Goal: Task Accomplishment & Management: Use online tool/utility

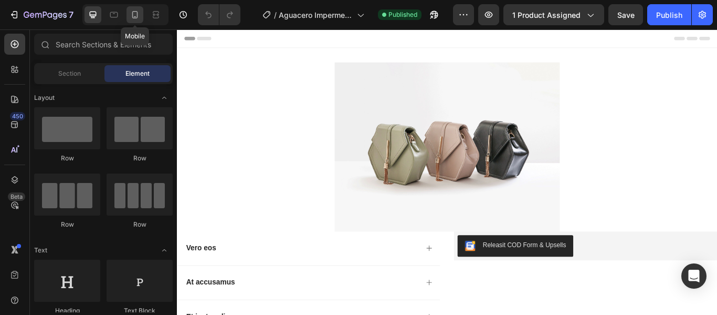
click at [129, 16] on div at bounding box center [135, 14] width 17 height 17
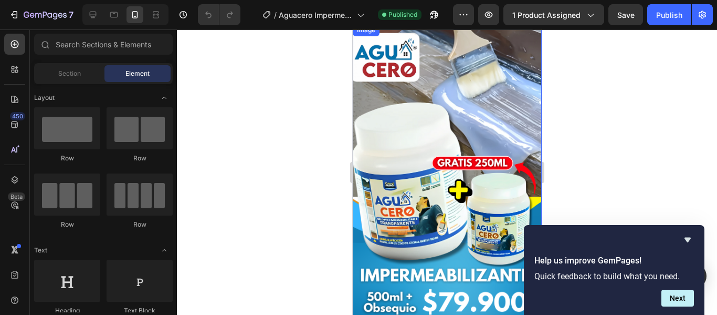
scroll to position [53, 0]
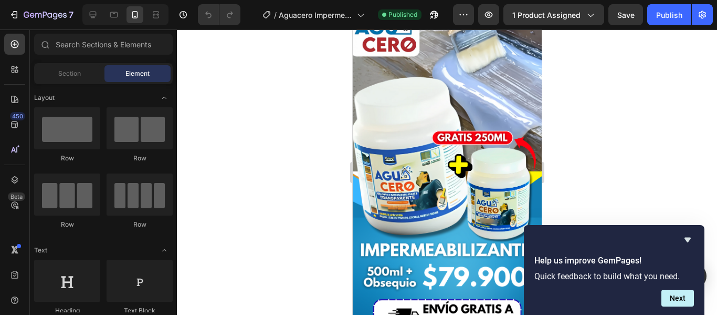
click at [266, 171] on div at bounding box center [447, 171] width 540 height 285
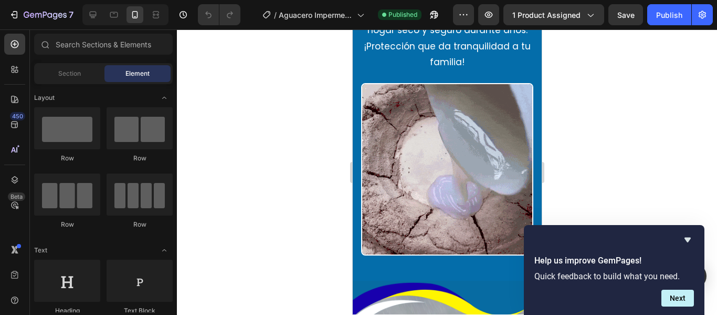
scroll to position [945, 0]
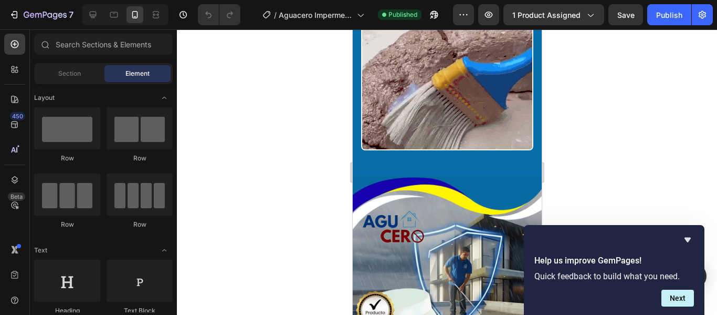
click at [304, 147] on div at bounding box center [447, 171] width 540 height 285
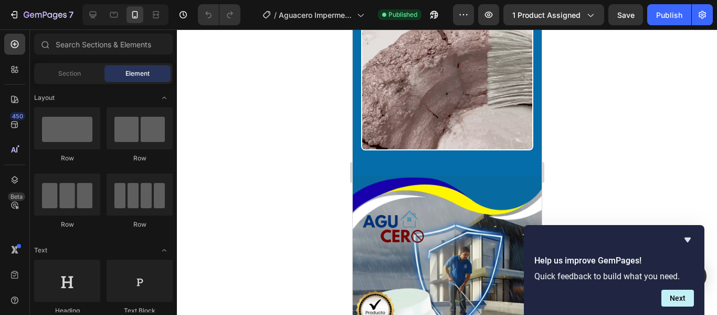
click at [671, 199] on div at bounding box center [447, 171] width 540 height 285
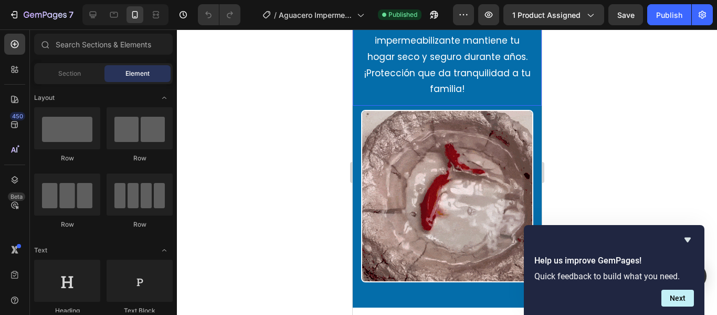
scroll to position [788, 0]
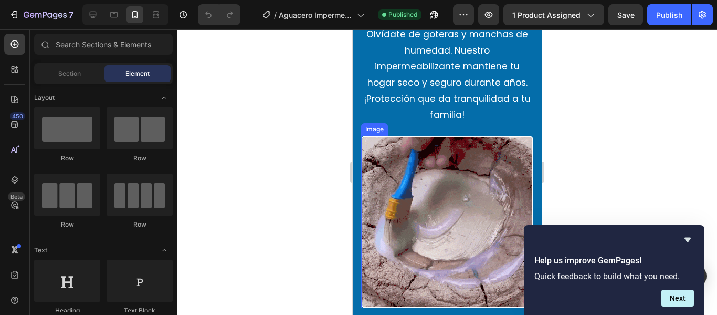
click at [475, 140] on img at bounding box center [447, 222] width 172 height 172
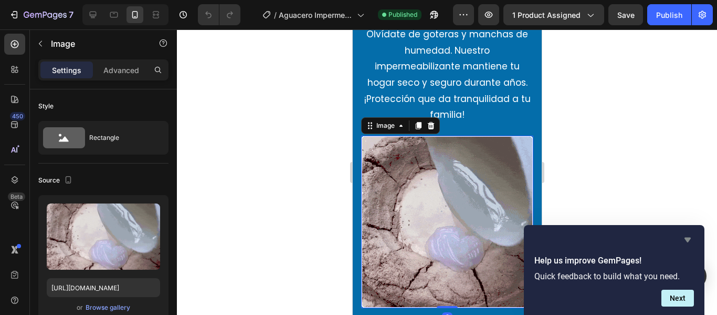
click at [687, 238] on icon "Hide survey" at bounding box center [688, 239] width 6 height 5
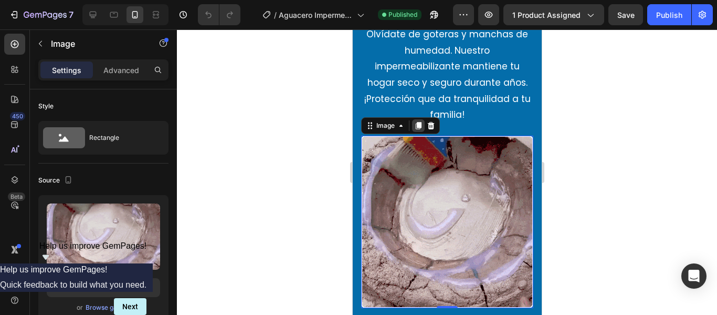
click at [416, 128] on icon at bounding box center [418, 125] width 8 height 8
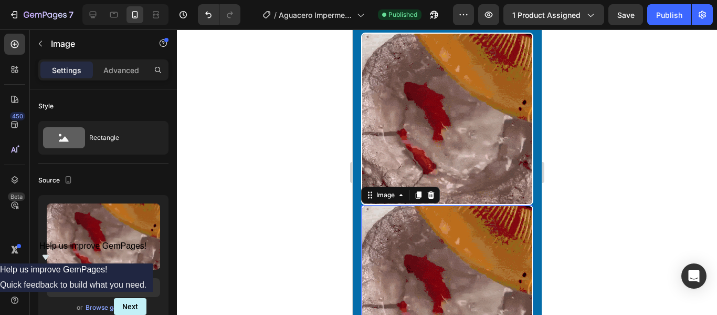
scroll to position [998, 0]
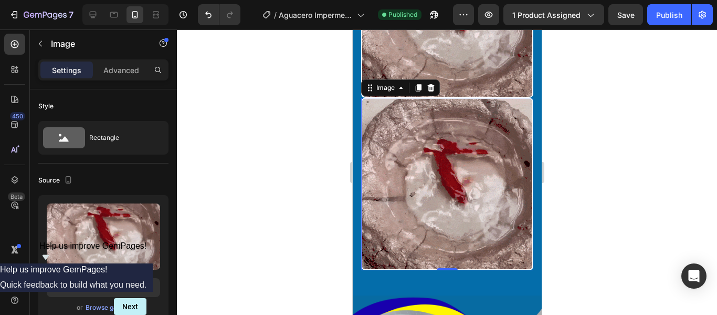
click at [434, 172] on img at bounding box center [447, 184] width 172 height 172
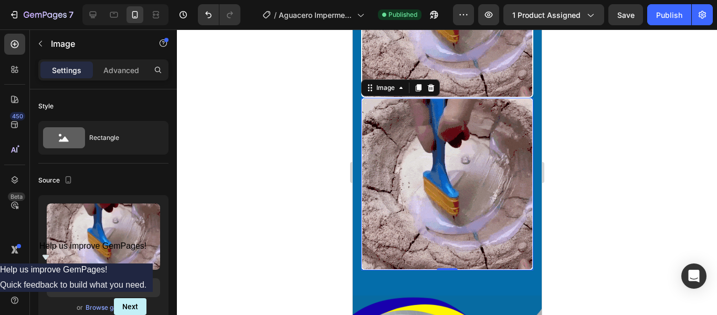
click at [316, 159] on div at bounding box center [447, 171] width 540 height 285
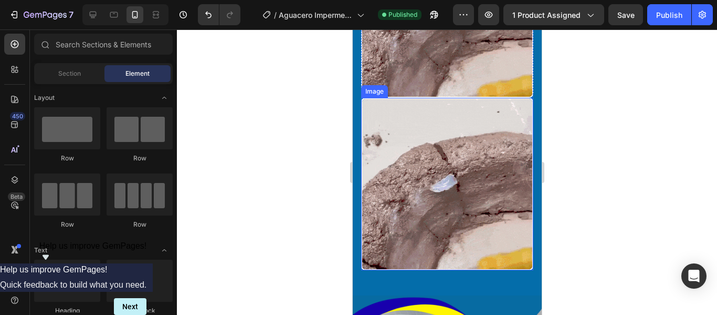
click at [428, 140] on img at bounding box center [447, 184] width 172 height 172
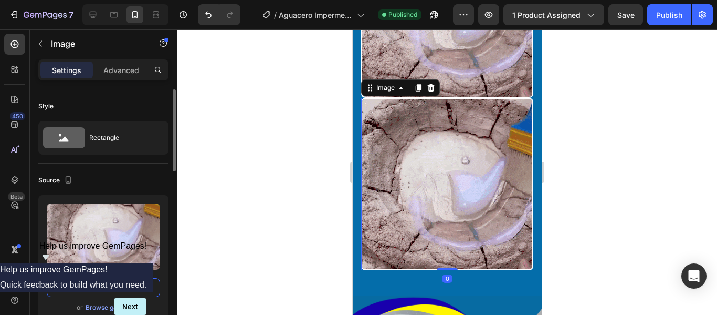
click at [95, 287] on input "[URL][DOMAIN_NAME]" at bounding box center [103, 287] width 113 height 19
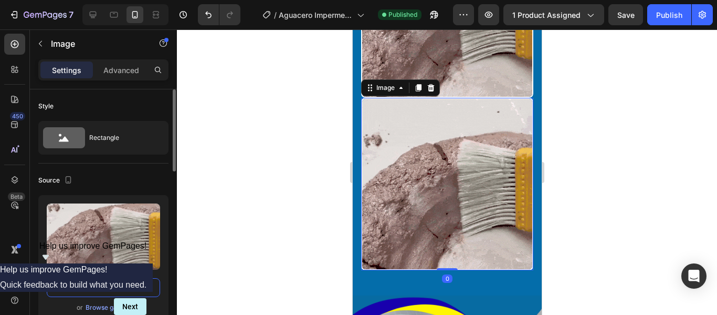
paste input "[DOMAIN_NAME][URL]"
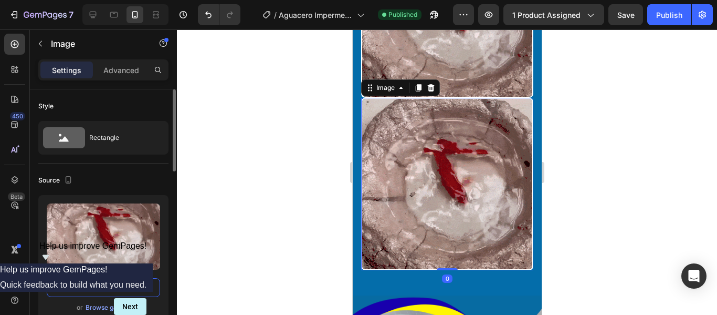
type input "[URL][DOMAIN_NAME]"
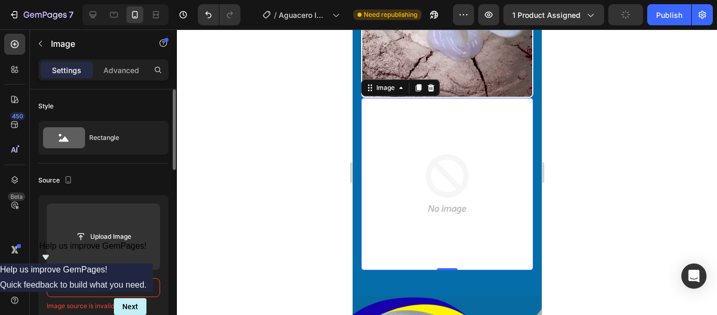
scroll to position [0, 0]
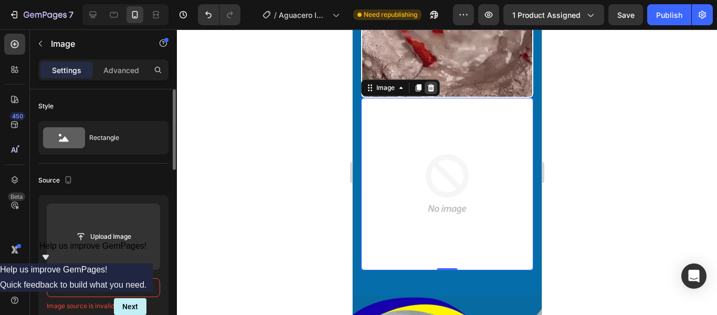
click at [431, 85] on div at bounding box center [430, 87] width 13 height 13
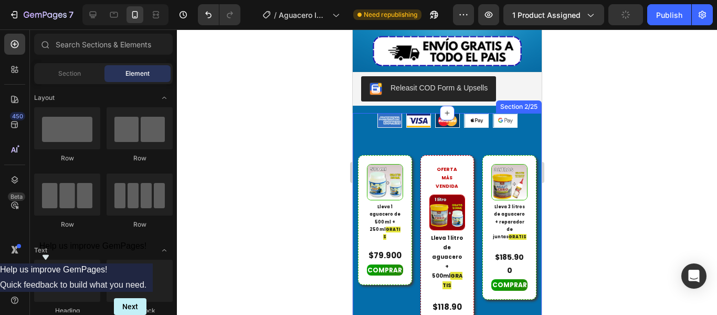
scroll to position [368, 0]
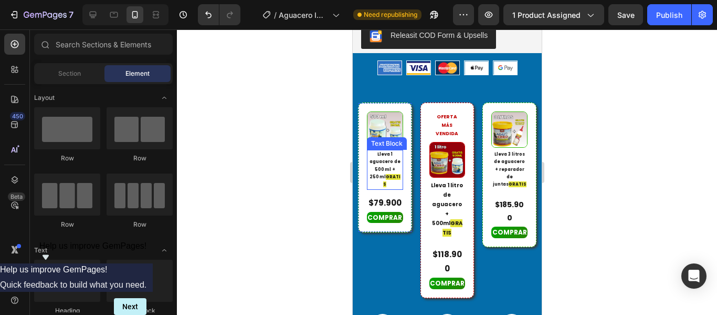
click at [391, 151] on p "Lleva 1 aguacero de 500 ml + 250 ml GRATIS" at bounding box center [385, 170] width 34 height 38
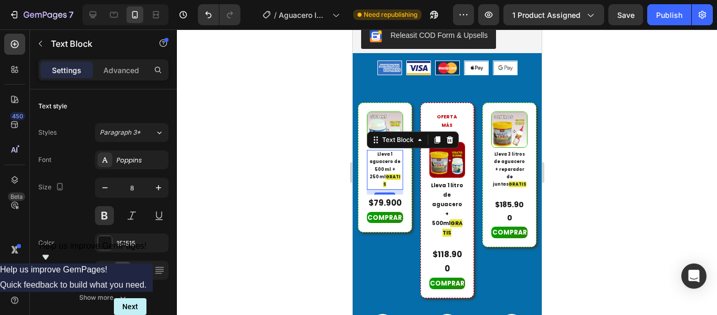
click at [287, 110] on div at bounding box center [447, 171] width 540 height 285
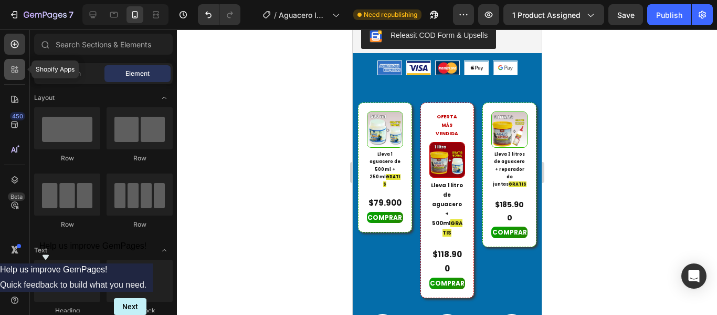
click at [11, 74] on icon at bounding box center [14, 69] width 11 height 11
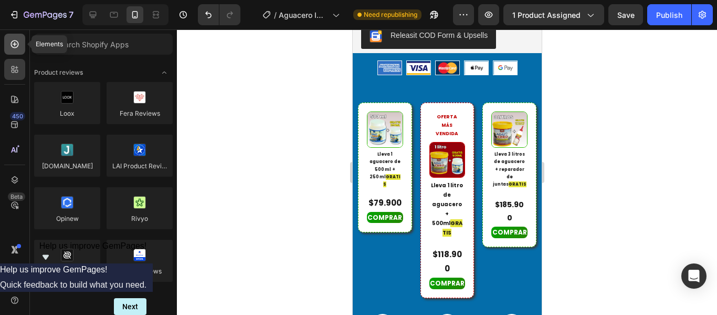
click at [17, 49] on div at bounding box center [14, 44] width 21 height 21
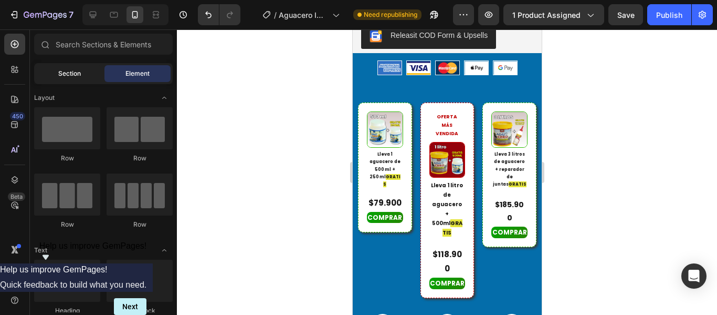
click at [72, 66] on div "Section" at bounding box center [69, 73] width 66 height 17
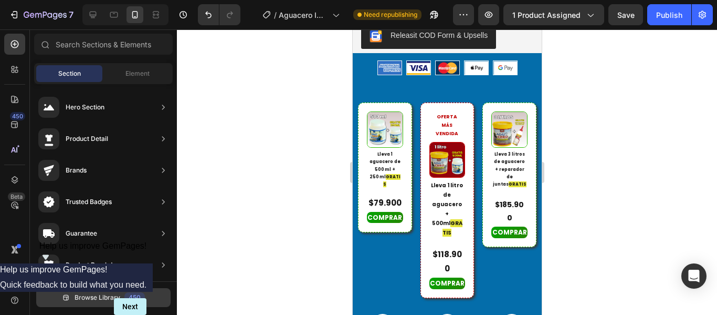
click at [114, 297] on span "Browse Library" at bounding box center [98, 297] width 46 height 9
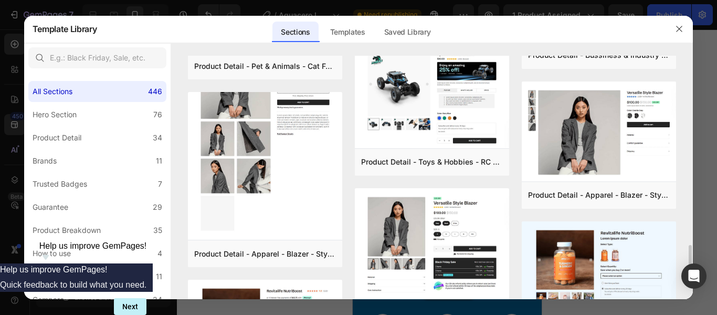
scroll to position [1382, 0]
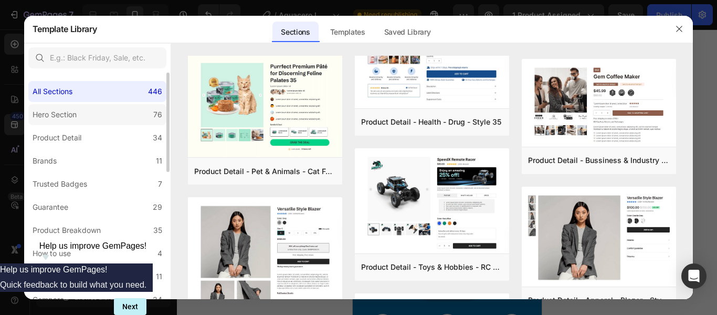
click at [69, 115] on div "Hero Section" at bounding box center [55, 114] width 44 height 13
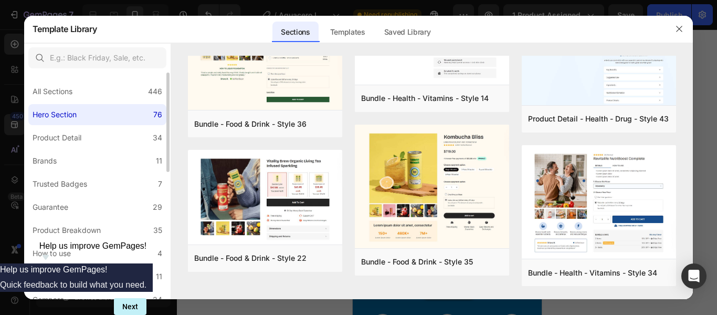
scroll to position [0, 0]
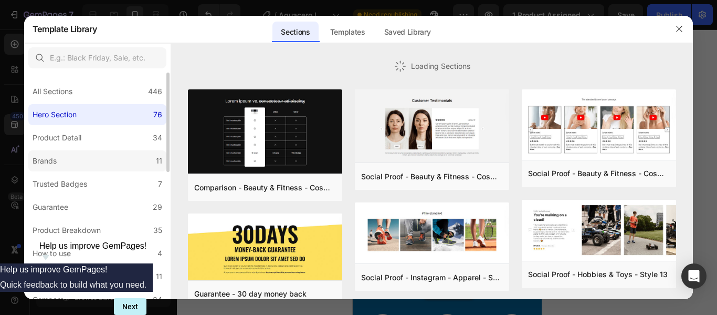
click at [67, 167] on label "Brands 11" at bounding box center [97, 160] width 138 height 21
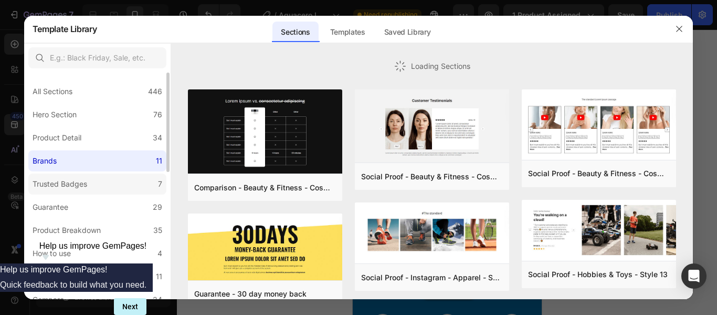
click at [99, 178] on label "Trusted Badges 7" at bounding box center [97, 183] width 138 height 21
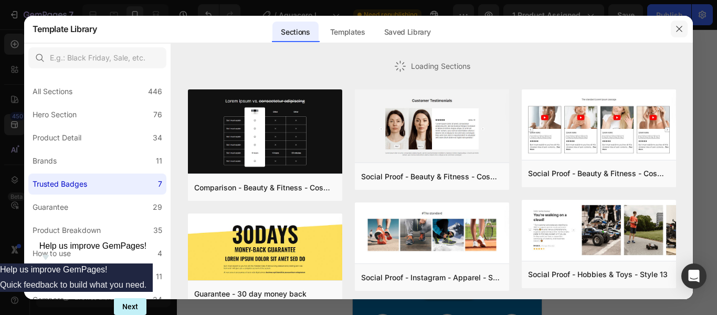
click at [679, 27] on icon "button" at bounding box center [679, 29] width 8 height 8
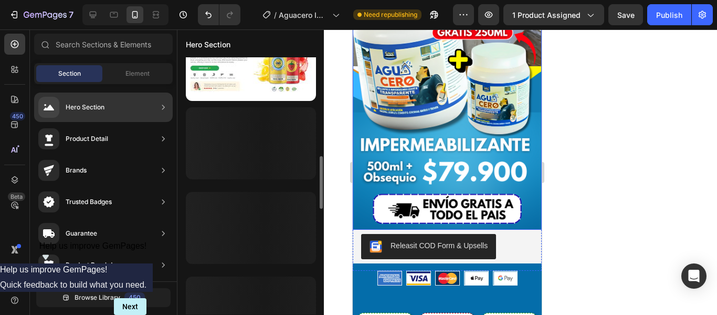
scroll to position [740, 0]
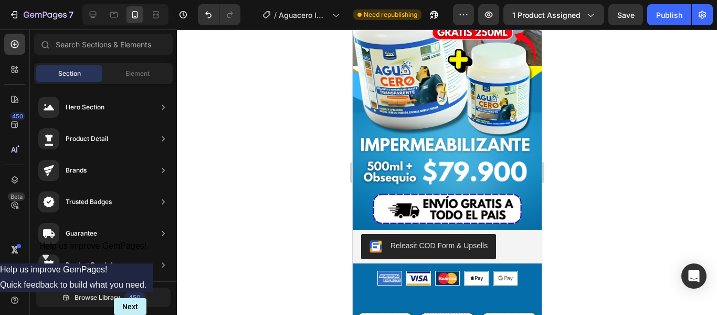
click at [251, 157] on div at bounding box center [447, 171] width 540 height 285
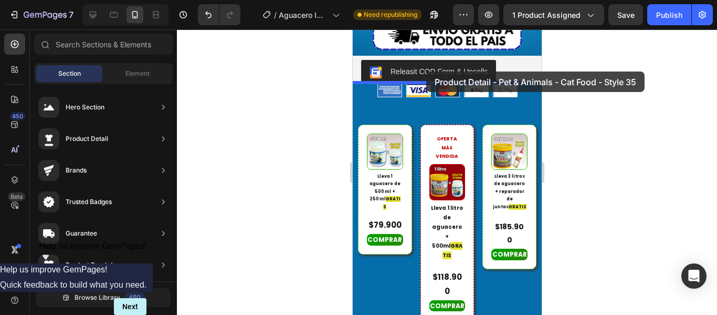
scroll to position [326, 0]
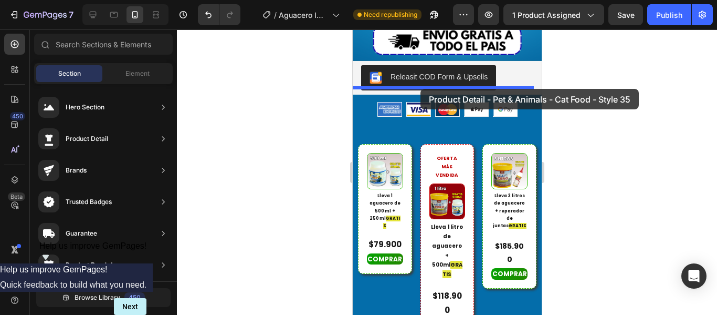
drag, startPoint x: 606, startPoint y: 207, endPoint x: 420, endPoint y: 89, distance: 220.6
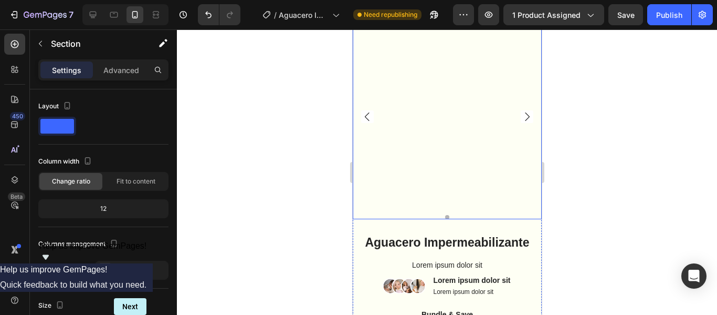
scroll to position [431, 0]
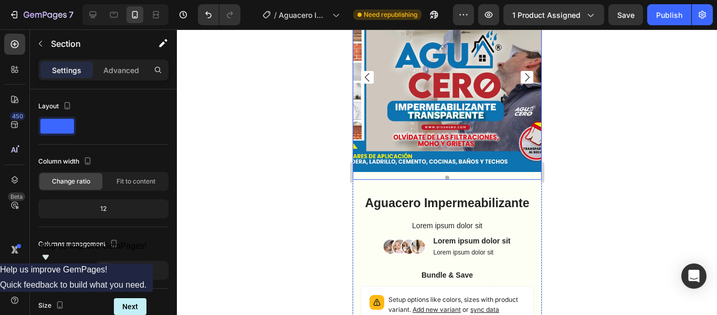
click at [525, 77] on icon "Carousel Next Arrow" at bounding box center [527, 77] width 5 height 8
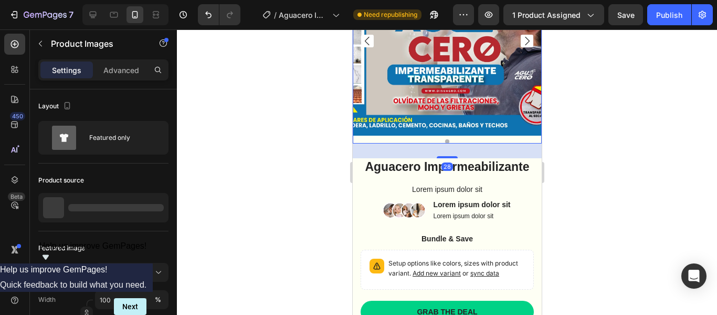
scroll to position [484, 0]
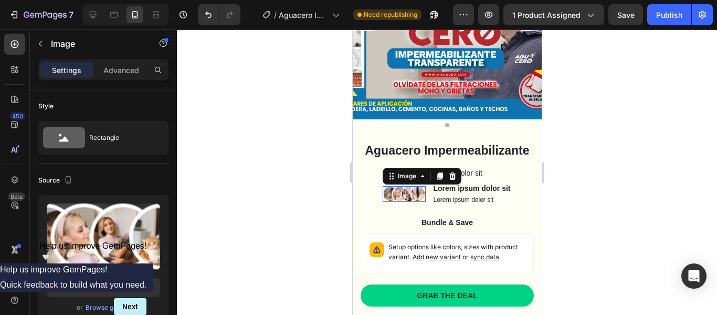
click at [413, 202] on img at bounding box center [403, 194] width 43 height 16
type input "[URL][DOMAIN_NAME]"
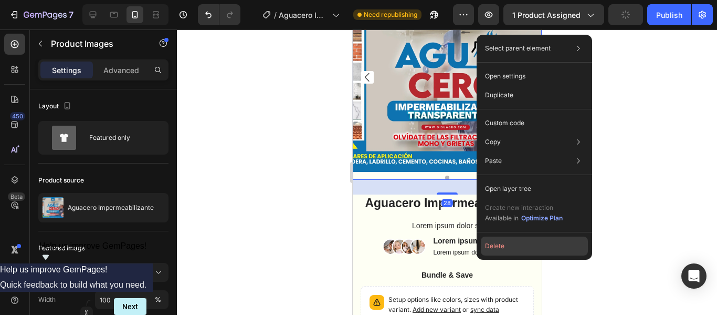
click at [504, 246] on button "Delete" at bounding box center [534, 245] width 107 height 19
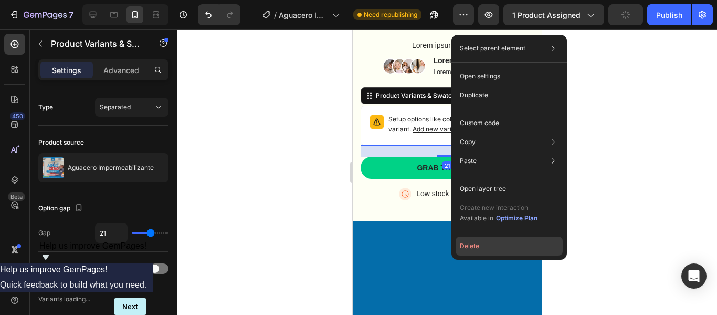
click at [495, 241] on button "Delete" at bounding box center [509, 245] width 107 height 19
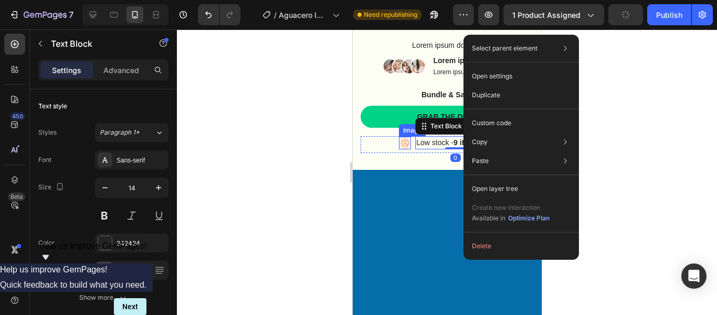
click at [399, 149] on img at bounding box center [405, 143] width 12 height 12
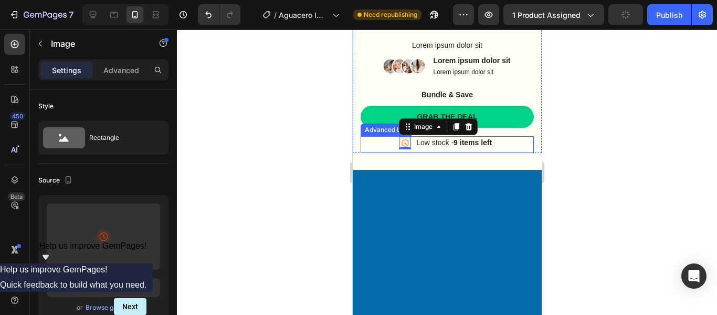
click at [383, 152] on div "Image 0 Low stock - 9 items left Text Block" at bounding box center [446, 144] width 173 height 16
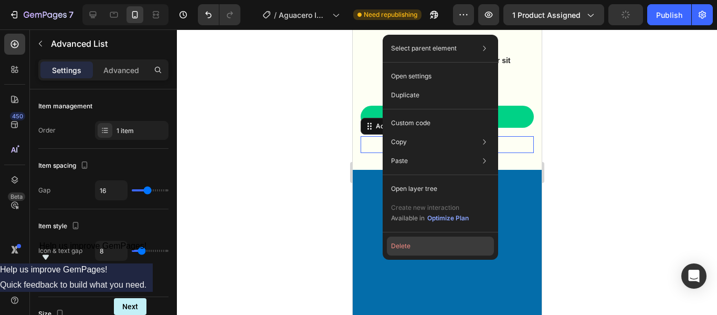
drag, startPoint x: 437, startPoint y: 245, endPoint x: 84, endPoint y: 211, distance: 355.1
click at [437, 245] on button "Delete" at bounding box center [440, 245] width 107 height 19
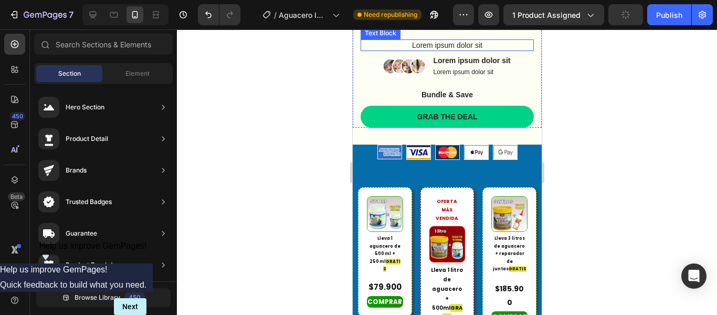
scroll to position [326, 0]
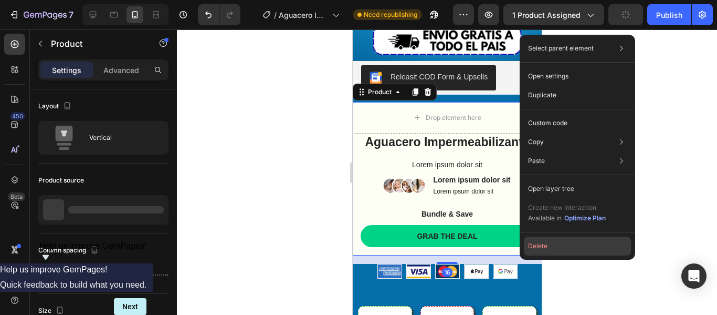
click at [537, 245] on button "Delete" at bounding box center [577, 245] width 107 height 19
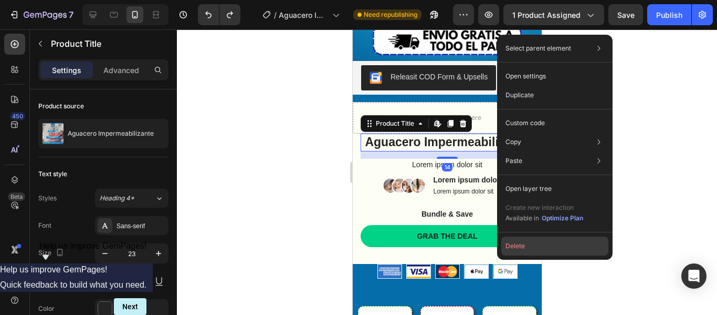
click at [520, 245] on button "Delete" at bounding box center [555, 245] width 107 height 19
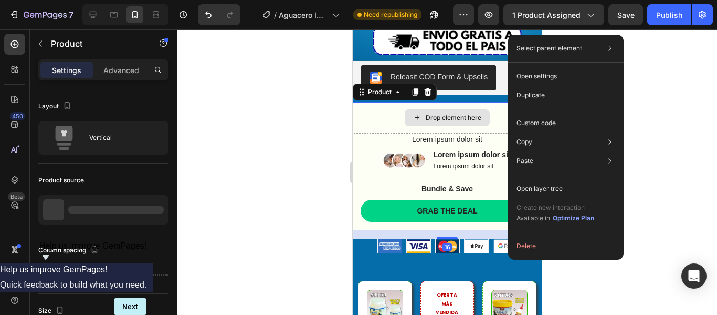
click at [493, 103] on div "Drop element here" at bounding box center [446, 118] width 189 height 32
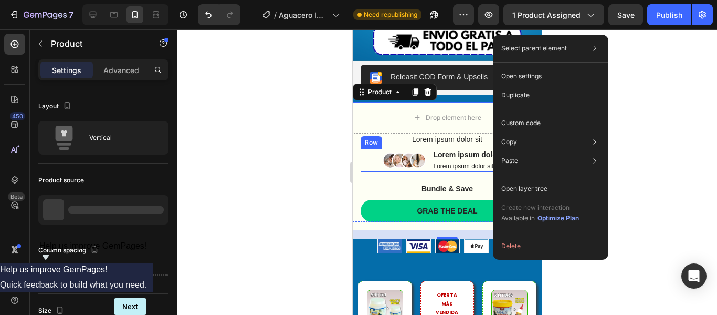
click at [362, 149] on div "Image Lorem ipsum dolor sit Text Block Lorem ipsum dolor sit Text Block Row" at bounding box center [446, 160] width 173 height 23
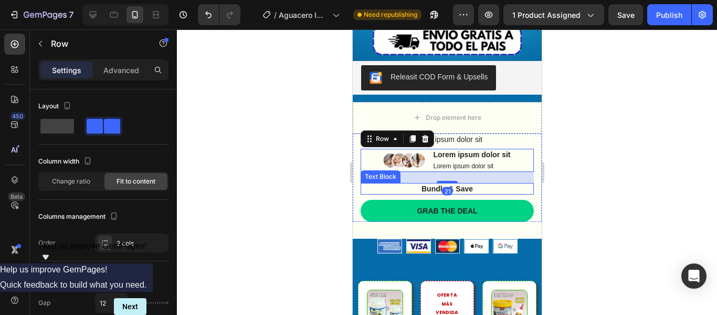
click at [382, 184] on p "Bundle & Save" at bounding box center [446, 188] width 171 height 9
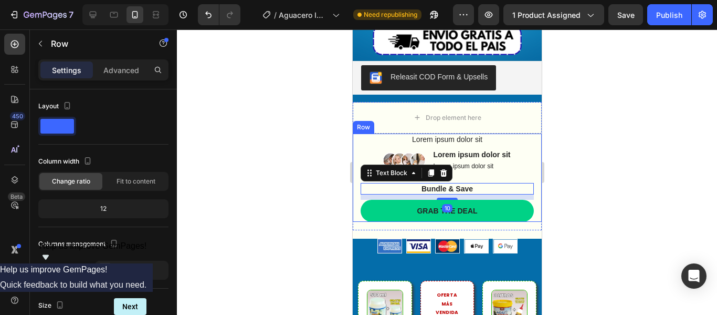
click at [454, 159] on div "Lorem ipsum dolor sit Text Block Image Lorem ipsum dolor sit Text Block Lorem i…" at bounding box center [446, 177] width 173 height 88
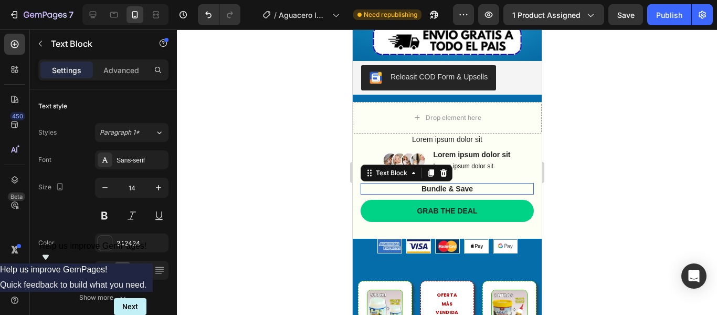
click at [441, 183] on div "Bundle & Save" at bounding box center [446, 189] width 173 height 12
click at [449, 166] on div at bounding box center [443, 172] width 13 height 13
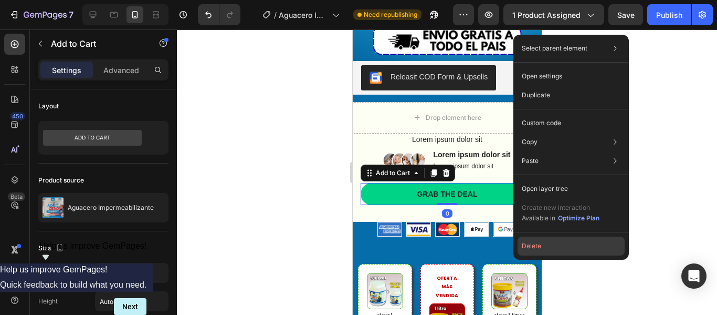
click at [542, 242] on button "Delete" at bounding box center [571, 245] width 107 height 19
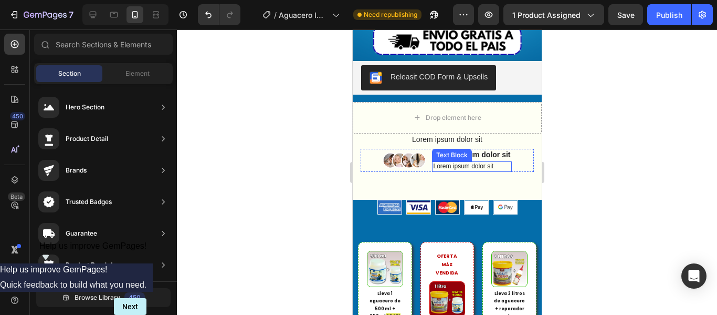
scroll to position [274, 0]
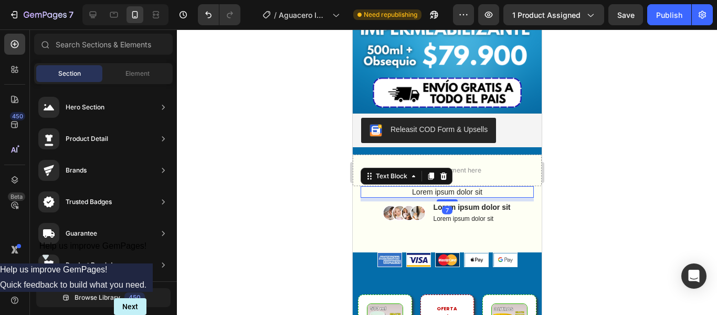
click at [491, 187] on p "Lorem ipsum dolor sit" at bounding box center [446, 191] width 171 height 9
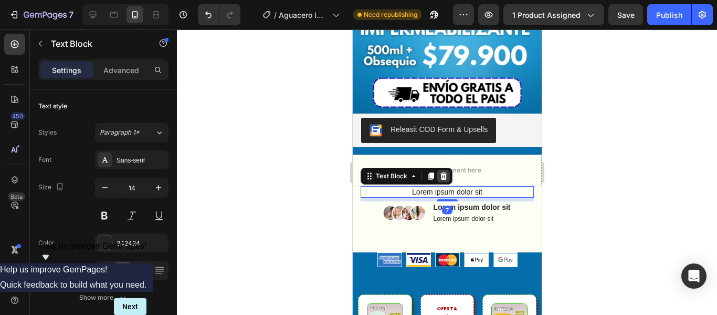
click at [445, 172] on icon at bounding box center [443, 175] width 7 height 7
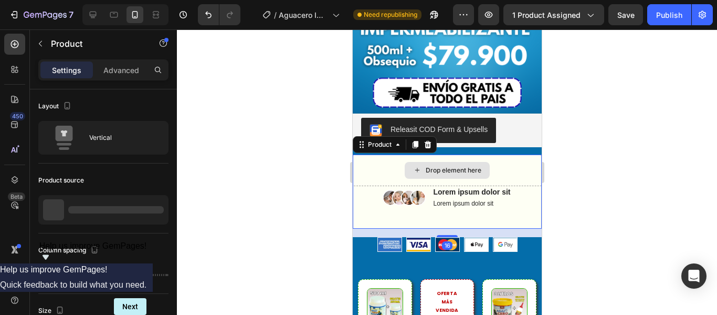
click at [372, 154] on div "Drop element here" at bounding box center [446, 170] width 189 height 32
click at [425, 141] on icon at bounding box center [427, 144] width 7 height 7
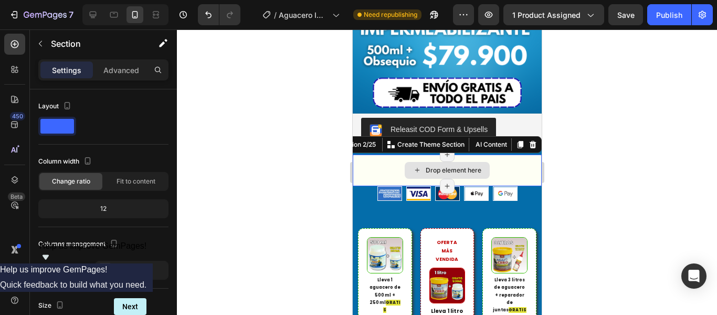
click at [394, 154] on div "Drop element here" at bounding box center [446, 170] width 189 height 32
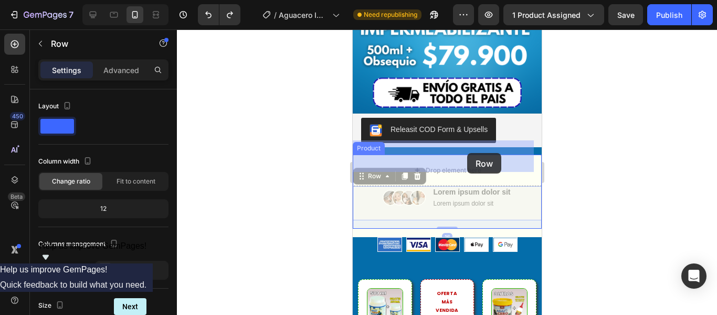
drag, startPoint x: 491, startPoint y: 196, endPoint x: 471, endPoint y: 140, distance: 59.8
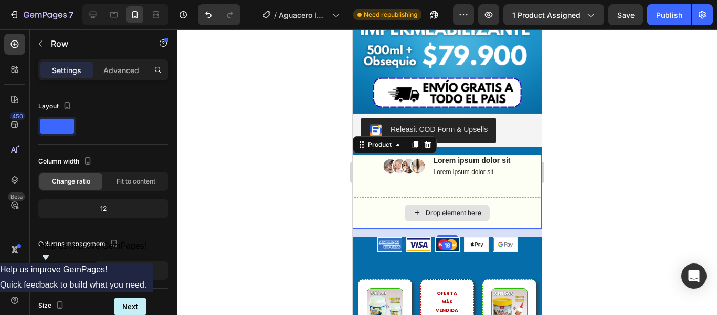
click at [404, 197] on div "Drop element here" at bounding box center [446, 213] width 189 height 32
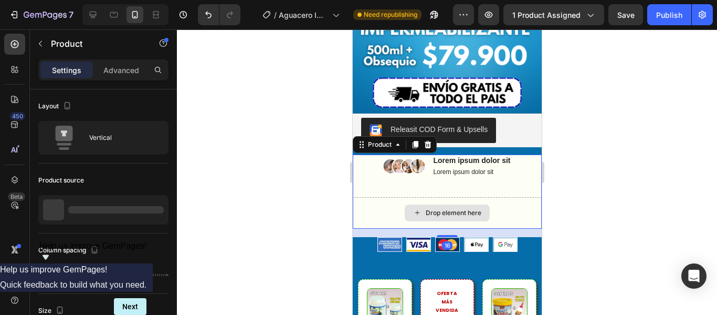
click at [390, 197] on div "Drop element here" at bounding box center [446, 213] width 189 height 32
click at [503, 203] on div "Drop element here" at bounding box center [446, 213] width 189 height 32
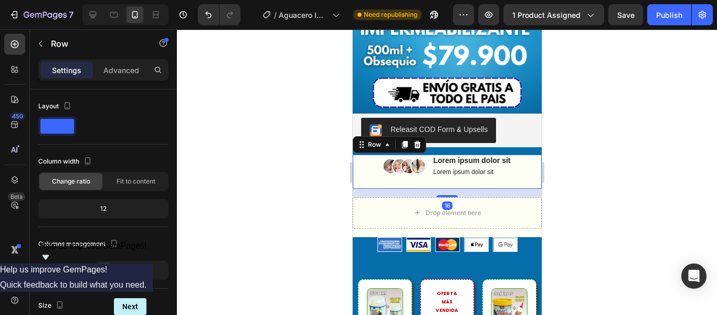
click at [489, 165] on div "Image Lorem ipsum dolor sit Text Block Lorem ipsum dolor sit Text Block Row Ima…" at bounding box center [446, 171] width 173 height 34
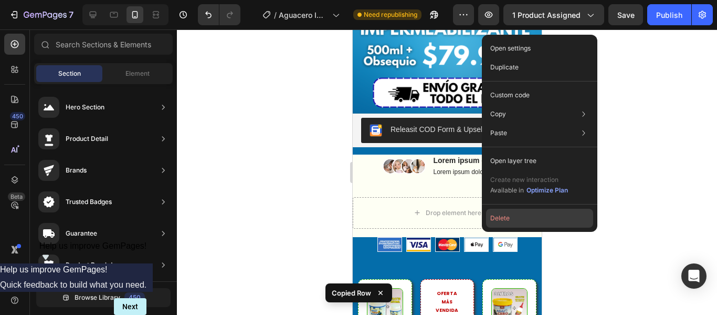
click at [520, 219] on button "Delete" at bounding box center [539, 218] width 107 height 19
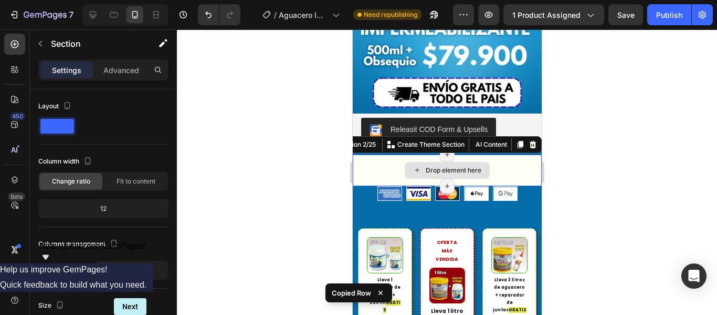
click at [486, 154] on div "Drop element here" at bounding box center [446, 170] width 189 height 32
click at [528, 140] on icon at bounding box center [532, 144] width 8 height 8
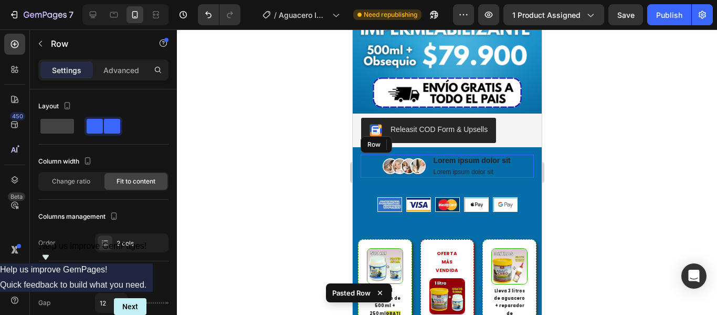
click at [373, 154] on div "Image Lorem ipsum dolor sit Text Block Lorem ipsum dolor sit Text Block Row" at bounding box center [446, 165] width 173 height 23
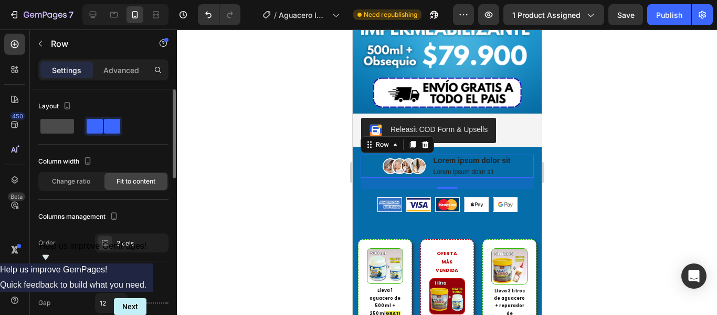
click at [56, 123] on span at bounding box center [57, 126] width 34 height 15
type input "0"
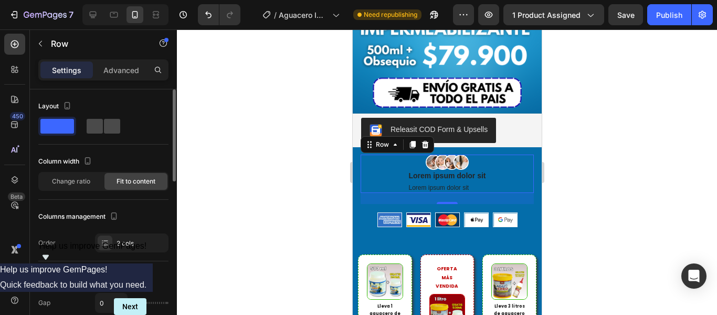
click at [113, 121] on span at bounding box center [112, 126] width 16 height 15
type input "12"
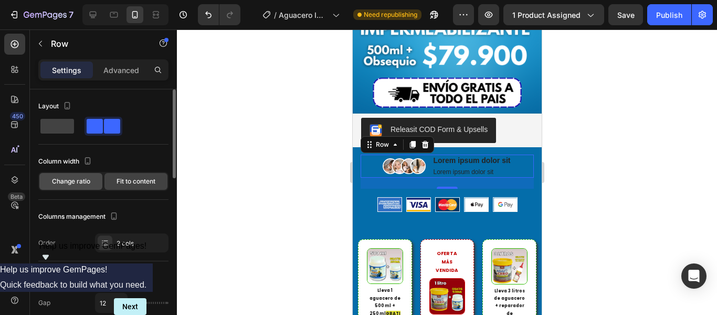
click at [89, 182] on span "Change ratio" at bounding box center [71, 180] width 38 height 9
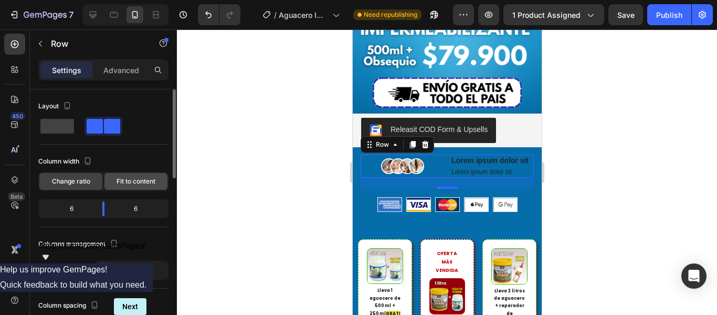
click at [118, 178] on span "Fit to content" at bounding box center [136, 180] width 39 height 9
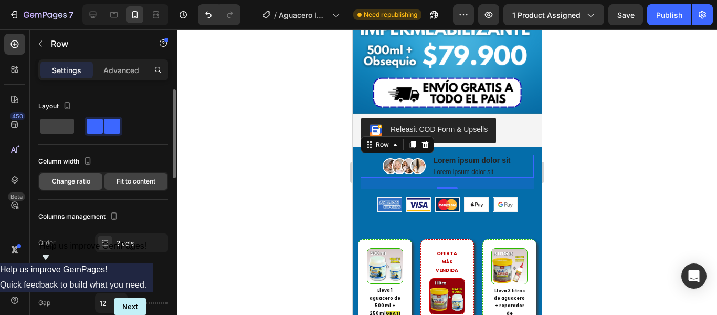
click at [97, 179] on div "Change ratio" at bounding box center [70, 181] width 63 height 17
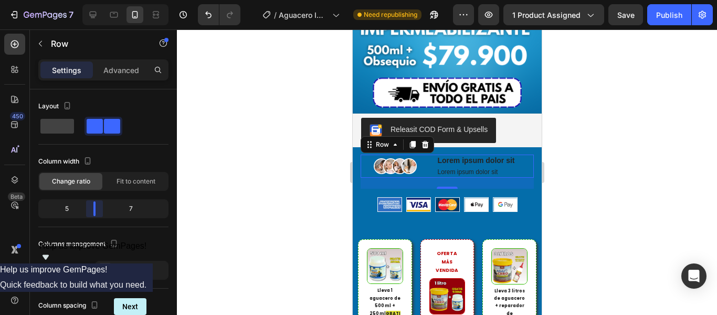
drag, startPoint x: 104, startPoint y: 206, endPoint x: 91, endPoint y: 206, distance: 13.1
click at [91, 0] on body "7 / Aguacero Impermeabilizante Transparente Need republishing Preview 1 product…" at bounding box center [358, 0] width 717 height 0
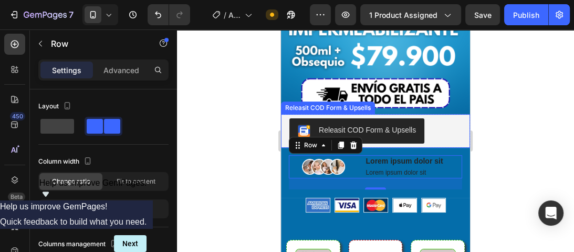
scroll to position [315, 0]
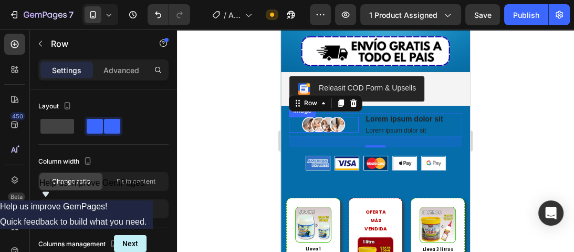
click at [320, 117] on img at bounding box center [323, 125] width 43 height 16
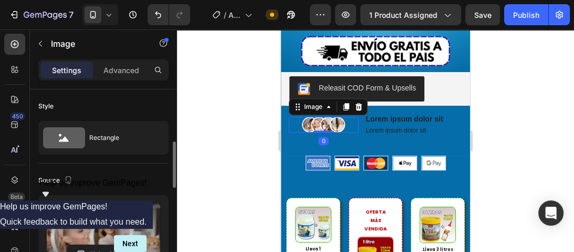
scroll to position [42, 0]
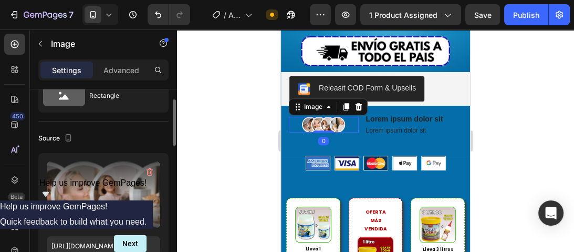
click at [128, 171] on label at bounding box center [103, 194] width 113 height 66
click at [128, 203] on input "file" at bounding box center [103, 212] width 72 height 18
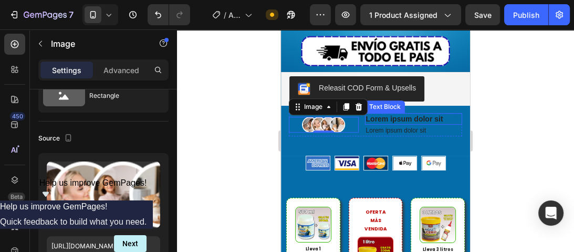
click at [390, 114] on p "Lorem ipsum dolor sit" at bounding box center [414, 118] width 96 height 9
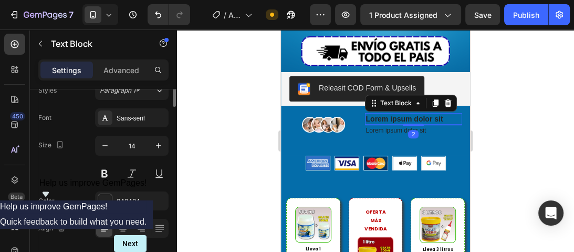
scroll to position [0, 0]
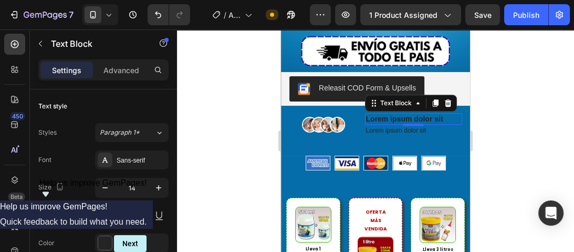
click at [411, 114] on p "Lorem ipsum dolor sit" at bounding box center [414, 118] width 96 height 9
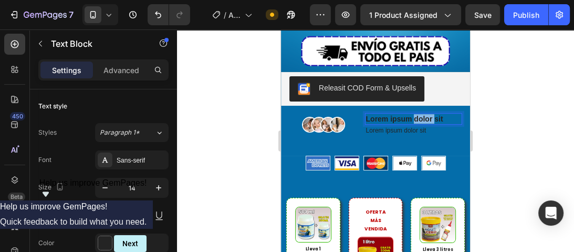
click at [411, 114] on p "Lorem ipsum dolor sit" at bounding box center [414, 118] width 96 height 9
click at [407, 114] on p "[PERSON_NAME] y" at bounding box center [414, 118] width 96 height 9
click at [281, 29] on lt-strong "ález" at bounding box center [281, 29] width 0 height 0
click at [436, 114] on p "[PERSON_NAME] y" at bounding box center [414, 118] width 96 height 9
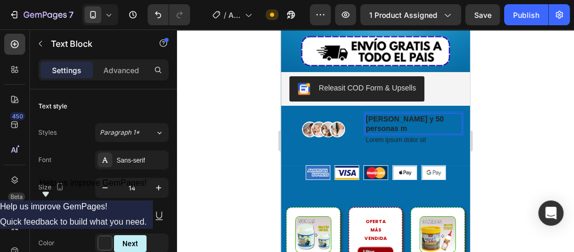
click at [415, 114] on p "[PERSON_NAME] y 50 personas m" at bounding box center [414, 123] width 96 height 19
click at [426, 136] on p "Lorem ipsum dolor sit" at bounding box center [414, 140] width 96 height 8
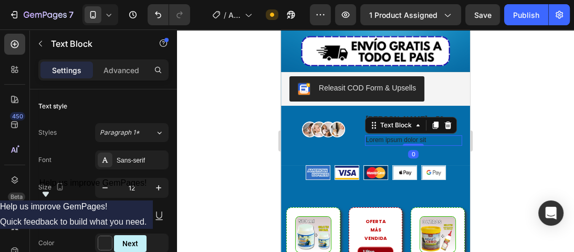
click at [427, 136] on p "Lorem ipsum dolor sit" at bounding box center [414, 140] width 96 height 8
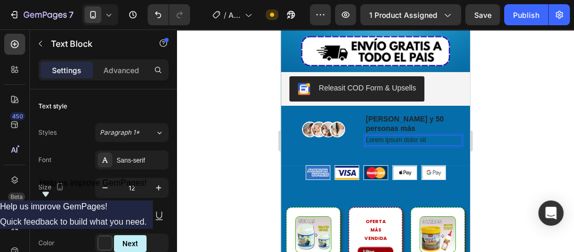
click at [427, 136] on p "Lorem ipsum dolor sit" at bounding box center [414, 140] width 96 height 8
click at [416, 117] on p "[PERSON_NAME] y 50 personas más" at bounding box center [414, 123] width 96 height 19
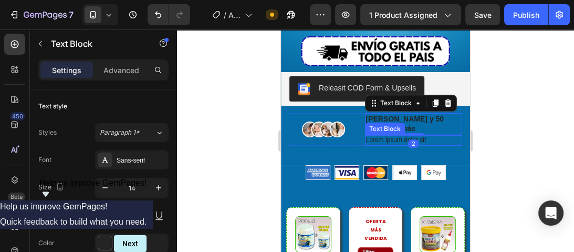
click at [424, 136] on p "Lorem ipsum dolor sit" at bounding box center [414, 140] width 96 height 8
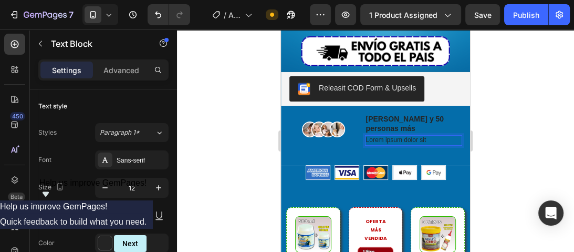
click at [424, 136] on p "Lorem ipsum dolor sit" at bounding box center [414, 140] width 96 height 8
drag, startPoint x: 424, startPoint y: 129, endPoint x: 371, endPoint y: 130, distance: 53.6
click at [371, 136] on p "Lorem ipsum dolor sit" at bounding box center [414, 140] width 96 height 8
click at [370, 136] on p "Lorem ipsum dolor sit" at bounding box center [414, 140] width 96 height 8
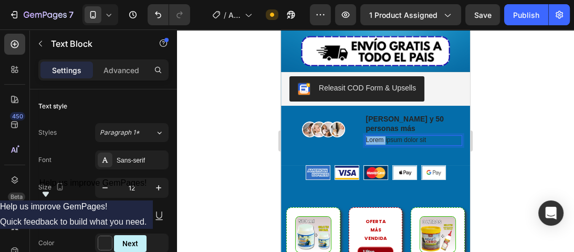
click at [370, 136] on p "Lorem ipsum dolor sit" at bounding box center [414, 140] width 96 height 8
click at [372, 136] on p "Estan viendo" at bounding box center [414, 140] width 96 height 8
click at [281, 29] on lt-strong "á" at bounding box center [281, 29] width 0 height 0
click at [410, 136] on p "Están viendo" at bounding box center [414, 140] width 96 height 8
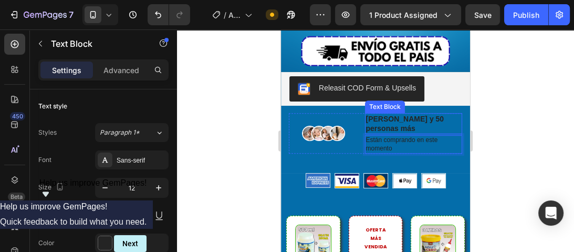
click at [406, 114] on p "[PERSON_NAME] y 50 personas más" at bounding box center [414, 123] width 96 height 19
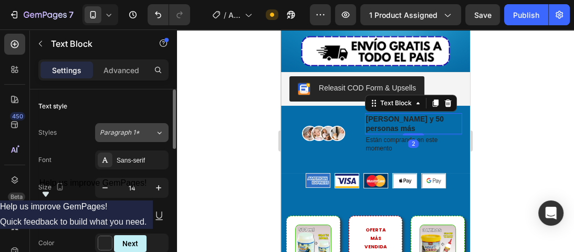
click at [132, 136] on span "Paragraph 1*" at bounding box center [120, 132] width 40 height 9
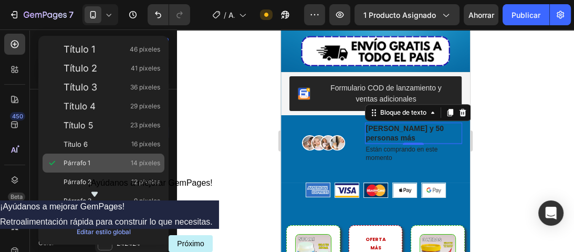
click at [104, 162] on div "Párrafo 1 14 píxeles" at bounding box center [112, 163] width 97 height 11
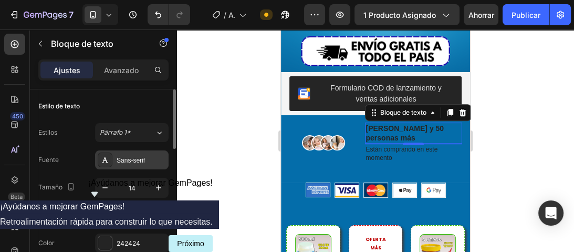
click at [141, 151] on div "Sans-serif" at bounding box center [132, 159] width 74 height 19
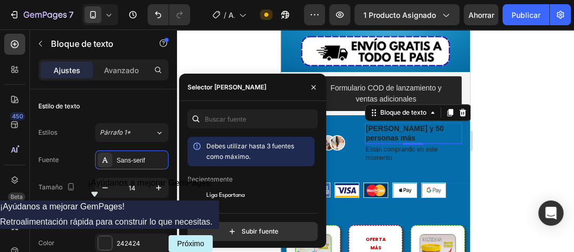
scroll to position [42, 0]
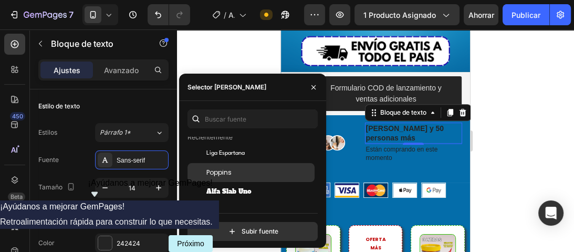
click at [223, 179] on div "Poppins" at bounding box center [250, 172] width 127 height 19
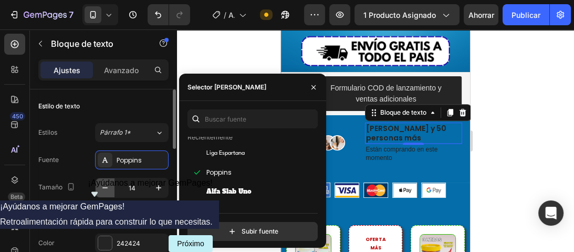
click at [101, 185] on icon "button" at bounding box center [105, 187] width 11 height 11
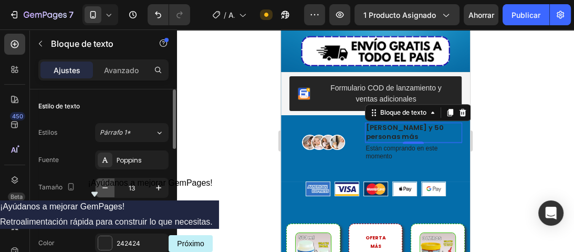
click at [101, 185] on icon "button" at bounding box center [105, 187] width 11 height 11
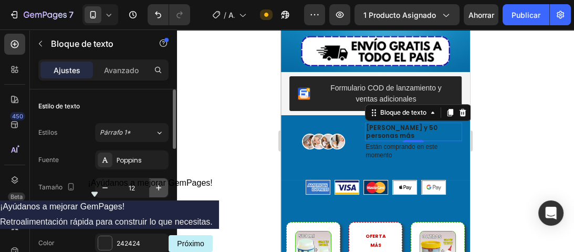
click at [162, 184] on icon "button" at bounding box center [158, 187] width 11 height 11
type input "13"
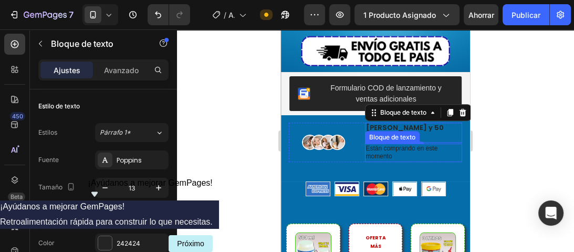
click at [417, 144] on p "Están comprando en este momento" at bounding box center [414, 152] width 96 height 16
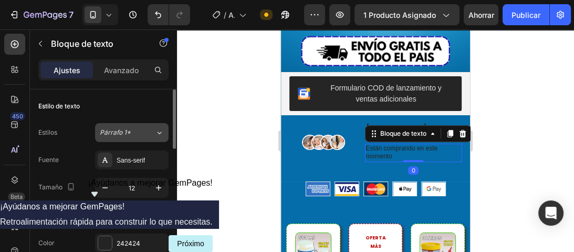
click at [128, 134] on font "Párrafo 1*" at bounding box center [115, 132] width 31 height 8
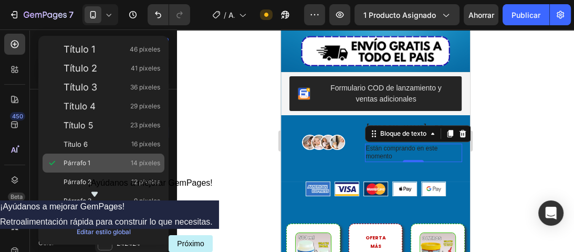
click at [131, 160] on font "14 píxeles" at bounding box center [145, 163] width 29 height 8
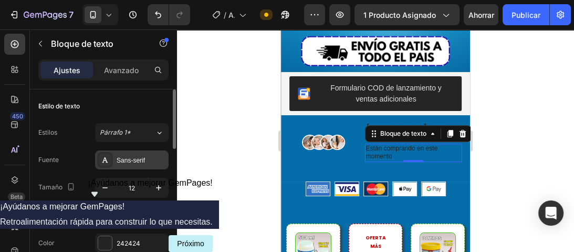
click at [117, 165] on div "Sans-serif" at bounding box center [132, 159] width 74 height 19
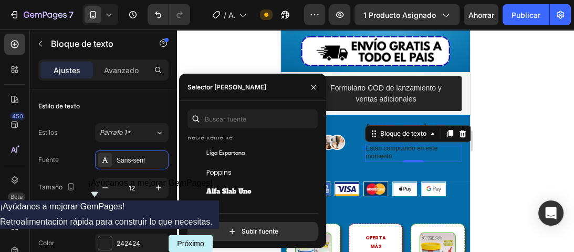
click at [235, 174] on div "Poppins" at bounding box center [259, 172] width 106 height 9
click at [110, 187] on button "button" at bounding box center [105, 187] width 19 height 19
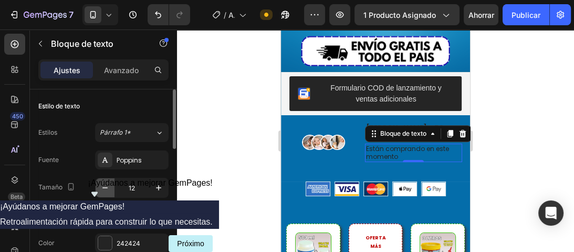
type input "11"
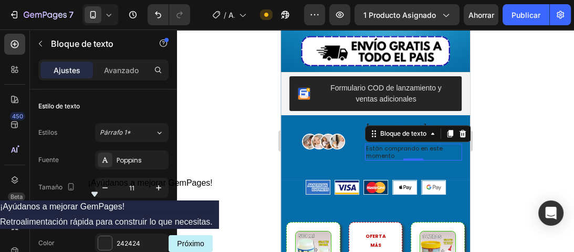
click at [200, 161] on div at bounding box center [375, 140] width 397 height 222
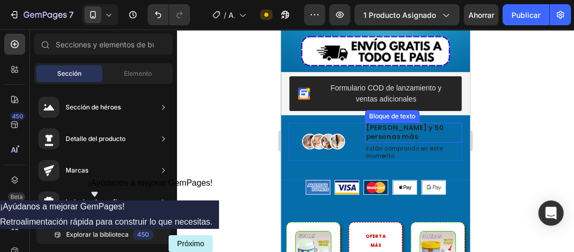
click at [420, 124] on p "[PERSON_NAME] y 50 personas más" at bounding box center [414, 132] width 96 height 18
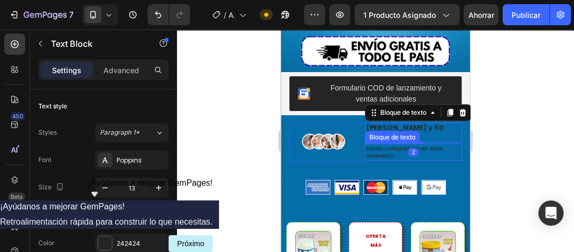
click at [417, 144] on font "Están comprando en este momento" at bounding box center [404, 152] width 77 height 16
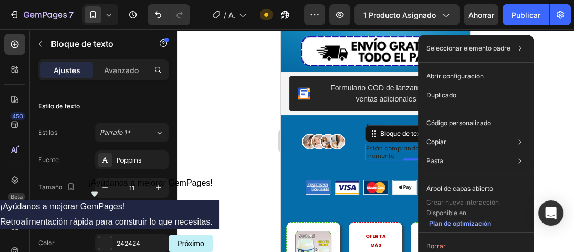
click at [390, 148] on div "Están comprando en este momento" at bounding box center [414, 151] width 98 height 17
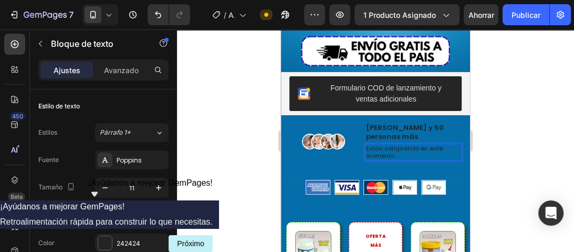
click at [412, 144] on p "Están comprando en este momento" at bounding box center [414, 151] width 96 height 15
click at [411, 144] on p "Están comprando en este momento" at bounding box center [414, 151] width 96 height 15
click at [412, 147] on p "Están comprando en este momento" at bounding box center [414, 151] width 96 height 15
click at [407, 157] on div "Imagen [PERSON_NAME] y 50 personas más Bloque de texto Están comprando en este …" at bounding box center [375, 146] width 173 height 49
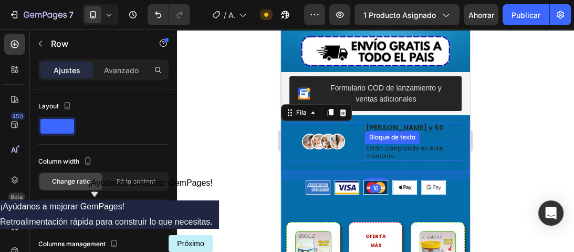
click at [408, 145] on p "Están comprando en este momento" at bounding box center [414, 151] width 96 height 15
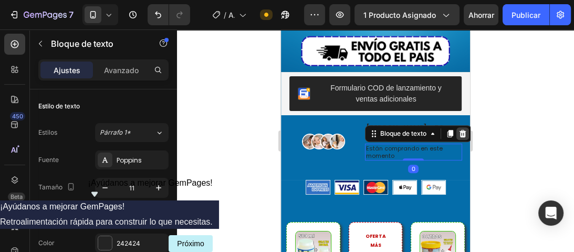
click at [462, 129] on icon at bounding box center [463, 133] width 8 height 8
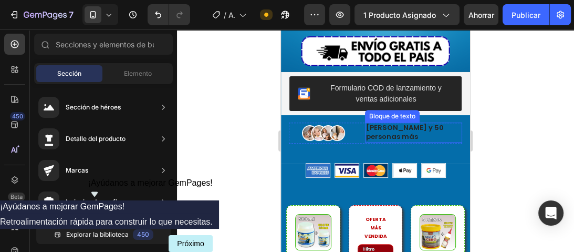
click at [418, 126] on p "[PERSON_NAME] y 50 personas más" at bounding box center [414, 132] width 96 height 18
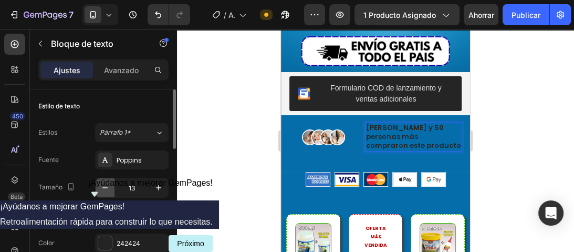
click at [104, 188] on icon "button" at bounding box center [105, 187] width 11 height 11
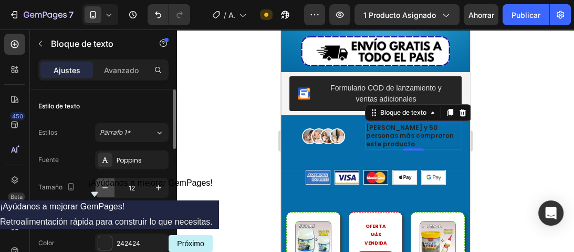
click at [104, 188] on icon "button" at bounding box center [105, 187] width 11 height 11
type input "11"
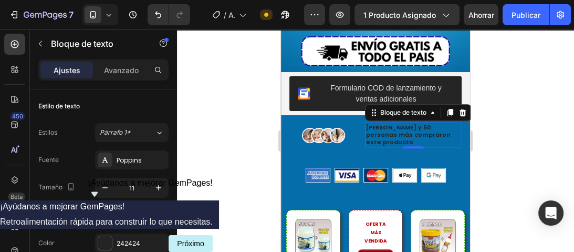
click at [263, 143] on div at bounding box center [375, 140] width 397 height 222
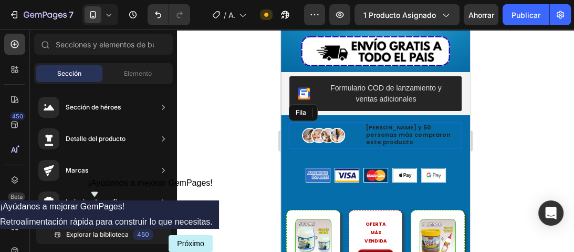
click at [360, 122] on div "Imagen [PERSON_NAME] y 50 personas más compraron este producto Bloque de texto …" at bounding box center [375, 135] width 173 height 26
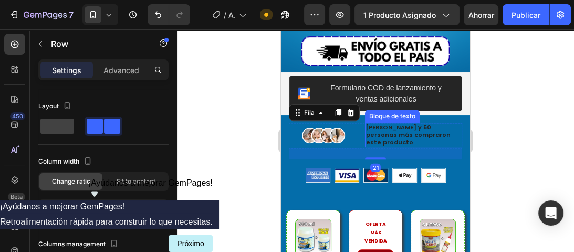
click at [366, 123] on p "[PERSON_NAME] y 50 personas más compraron este producto" at bounding box center [414, 134] width 96 height 23
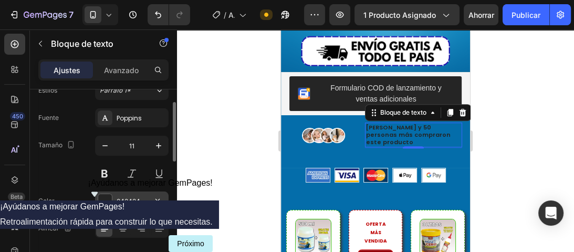
click at [107, 204] on div at bounding box center [105, 201] width 14 height 14
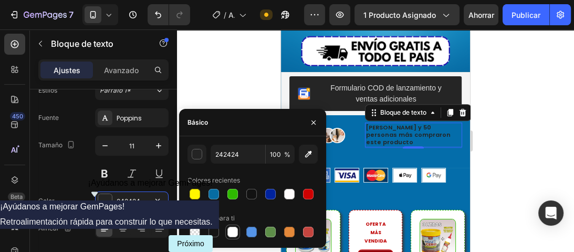
click at [238, 229] on div at bounding box center [232, 231] width 13 height 13
type input "FFFFFF"
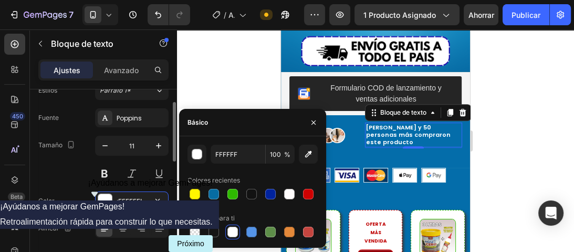
click at [71, 180] on div "Tamaño 11" at bounding box center [103, 159] width 130 height 47
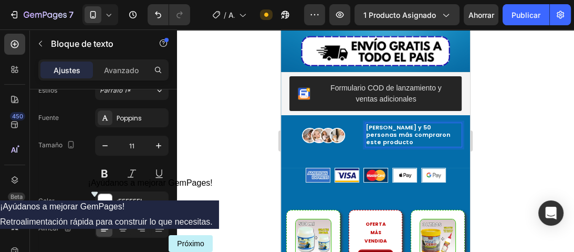
click at [410, 123] on p "[PERSON_NAME] y 50 personas más compraron este producto" at bounding box center [414, 134] width 96 height 23
click at [485, 108] on div at bounding box center [375, 140] width 397 height 222
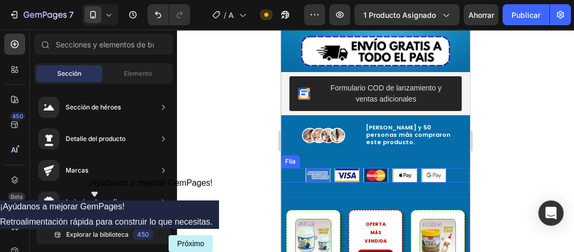
click at [452, 168] on div "Imagen Imagen Imagen Imagen Imagen Fila" at bounding box center [375, 175] width 189 height 15
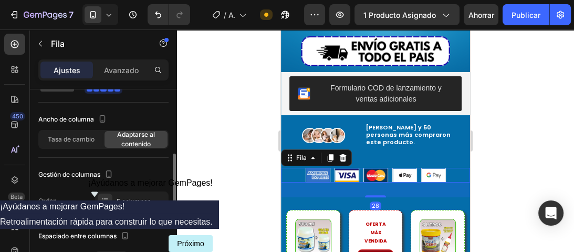
scroll to position [84, 0]
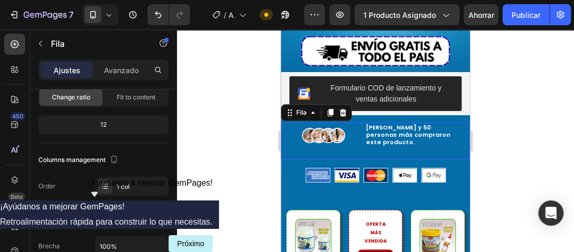
click at [403, 132] on div "Imagen [PERSON_NAME] y 50 personas más compraron este producto. Bloque de texto…" at bounding box center [375, 140] width 173 height 37
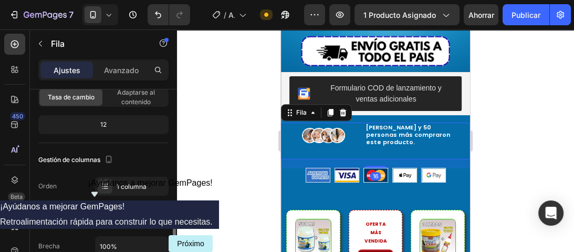
scroll to position [210, 0]
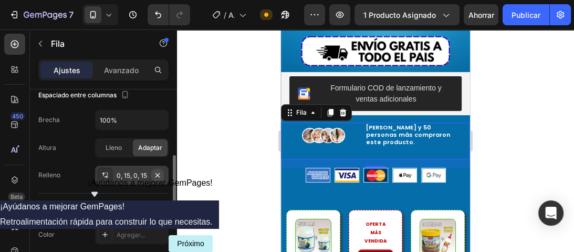
click at [159, 173] on icon "button" at bounding box center [157, 175] width 8 height 8
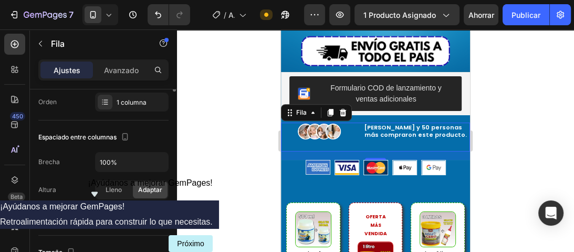
scroll to position [84, 0]
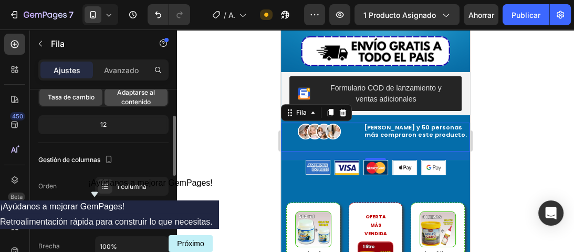
click at [135, 101] on font "Adaptarse al contenido" at bounding box center [136, 96] width 38 height 17
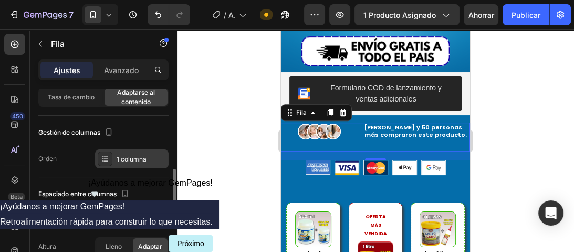
scroll to position [168, 0]
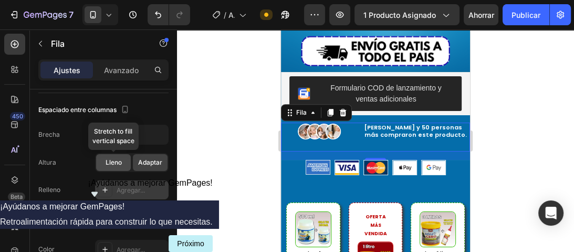
click at [102, 165] on div "Lleno" at bounding box center [113, 162] width 35 height 17
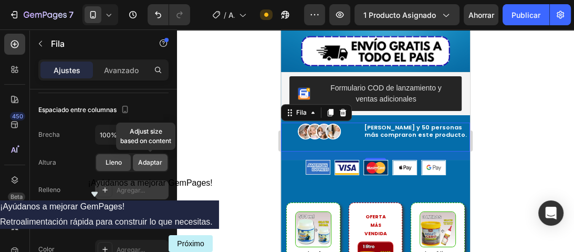
click at [147, 158] on font "Adaptar" at bounding box center [150, 162] width 24 height 8
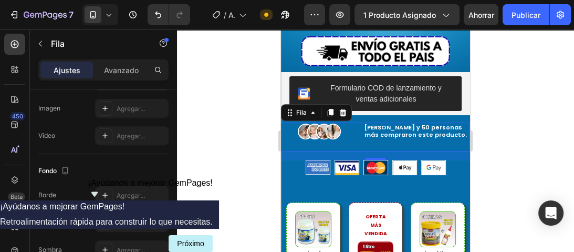
scroll to position [420, 0]
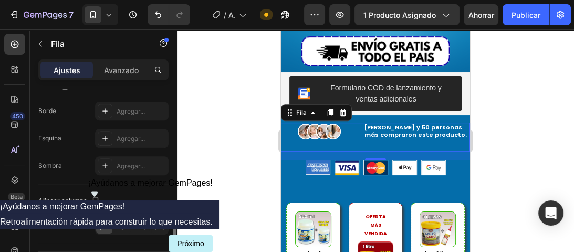
click at [394, 132] on div "Imagen [PERSON_NAME] y 50 personas más compraron este producto. Bloque de texto…" at bounding box center [375, 136] width 189 height 29
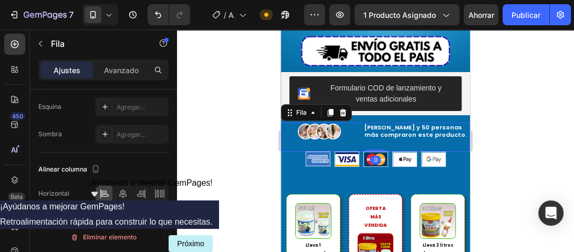
drag, startPoint x: 372, startPoint y: 146, endPoint x: 372, endPoint y: 135, distance: 11.0
click at [372, 135] on div "Imagen [PERSON_NAME] y 50 personas más compraron este producto. Bloque de texto…" at bounding box center [375, 136] width 189 height 29
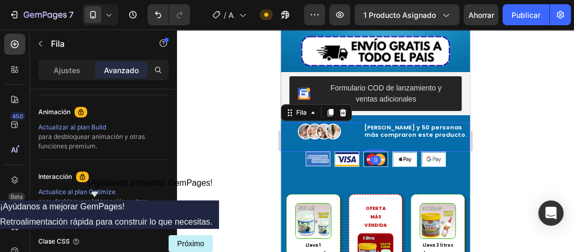
click at [430, 129] on div "Imagen [PERSON_NAME] y 50 personas más compraron este producto. Bloque de texto…" at bounding box center [375, 136] width 189 height 29
click at [483, 147] on div at bounding box center [375, 140] width 397 height 222
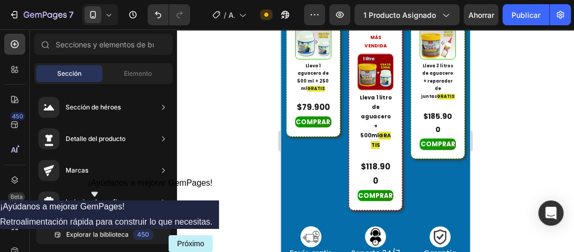
scroll to position [441, 0]
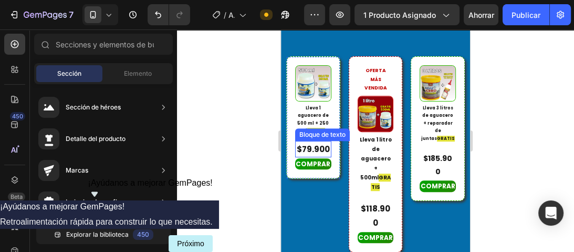
click at [306, 147] on font "$79.900" at bounding box center [313, 148] width 33 height 11
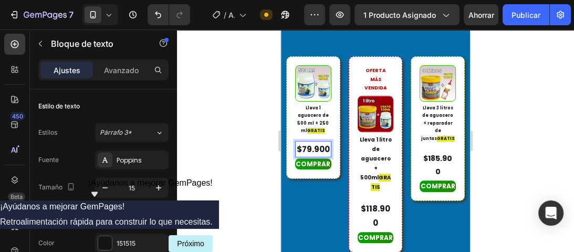
click at [307, 143] on p "$79.900" at bounding box center [313, 149] width 34 height 14
click at [105, 181] on button "button" at bounding box center [105, 187] width 19 height 19
type input "14"
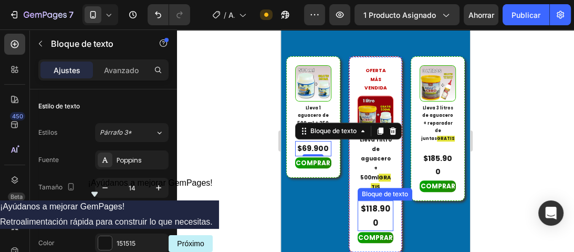
click at [372, 203] on font "$118.900" at bounding box center [375, 215] width 29 height 25
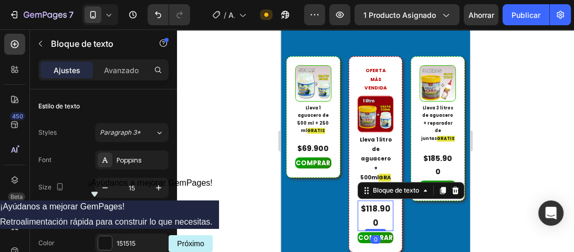
scroll to position [429, 0]
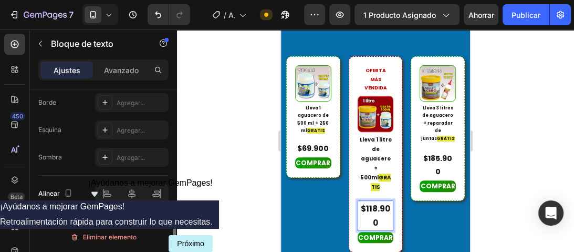
click at [374, 201] on p "$118.900" at bounding box center [376, 215] width 34 height 28
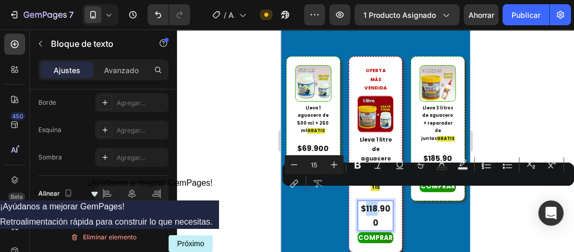
drag, startPoint x: 374, startPoint y: 195, endPoint x: 364, endPoint y: 195, distance: 9.5
click at [364, 201] on p "$118.900" at bounding box center [376, 215] width 34 height 28
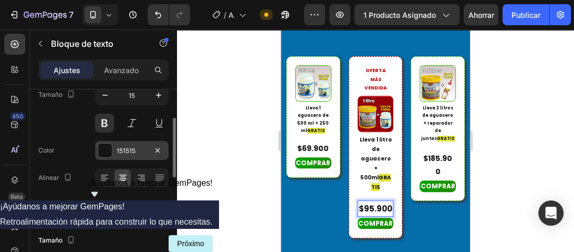
scroll to position [50, 0]
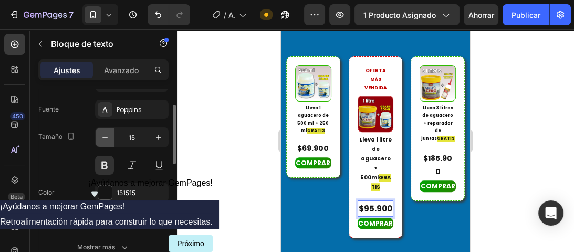
click at [110, 138] on icon "button" at bounding box center [105, 137] width 11 height 11
type input "14"
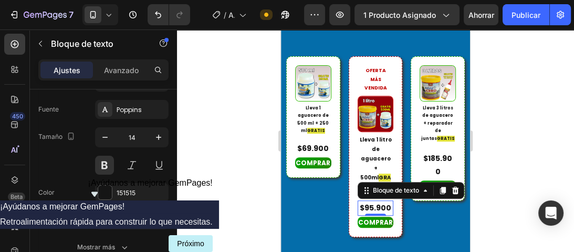
click at [494, 148] on div at bounding box center [375, 140] width 397 height 222
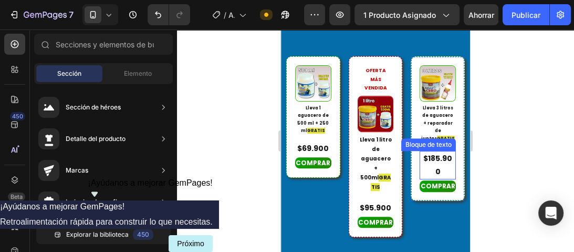
click at [426, 153] on font "$185.900" at bounding box center [437, 165] width 29 height 24
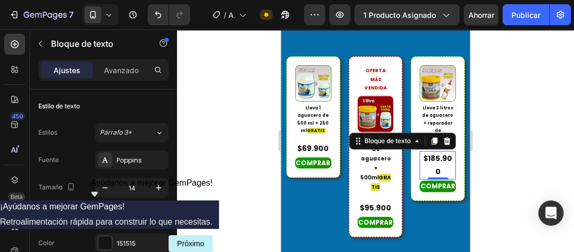
click at [432, 152] on p "$185.900" at bounding box center [438, 165] width 34 height 26
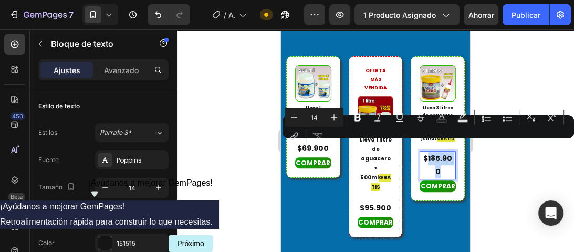
click at [432, 152] on p "$185.900" at bounding box center [438, 165] width 34 height 26
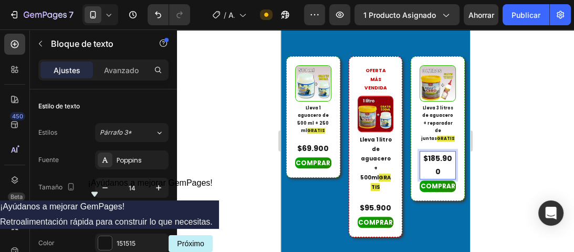
click at [436, 152] on p "$185.900" at bounding box center [438, 165] width 34 height 26
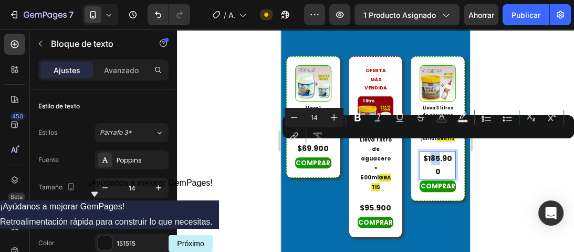
drag, startPoint x: 436, startPoint y: 147, endPoint x: 426, endPoint y: 147, distance: 9.5
click at [426, 152] on p "$185.900" at bounding box center [438, 165] width 34 height 26
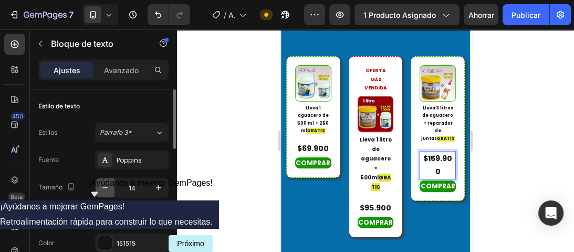
click at [103, 184] on icon "button" at bounding box center [105, 187] width 11 height 11
type input "13"
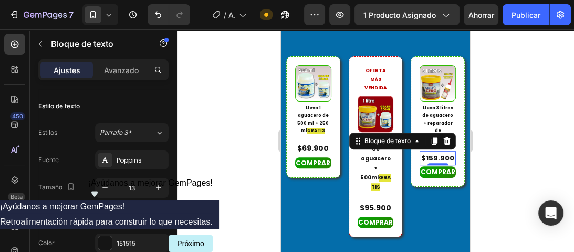
click at [504, 145] on div at bounding box center [375, 140] width 397 height 222
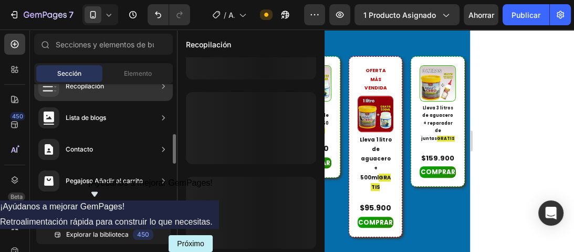
scroll to position [420, 0]
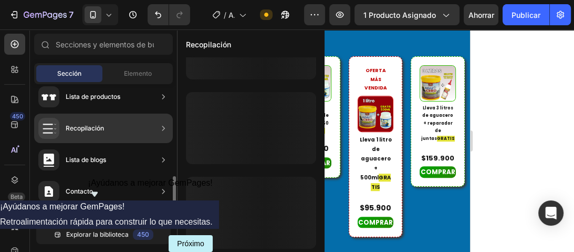
click at [149, 134] on div "Recopilación" at bounding box center [103, 127] width 139 height 29
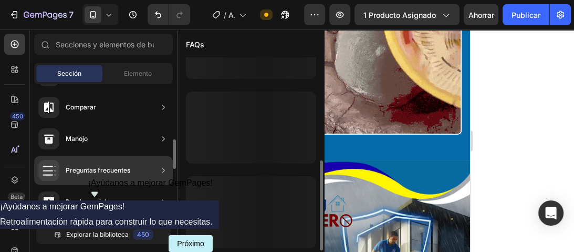
scroll to position [222, 0]
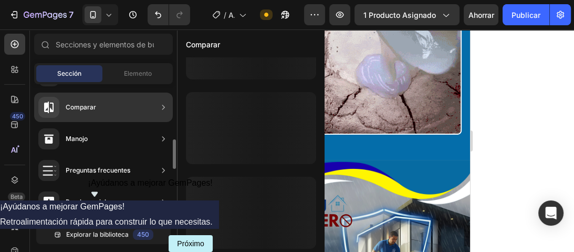
click at [101, 107] on div "Comparar" at bounding box center [103, 106] width 139 height 29
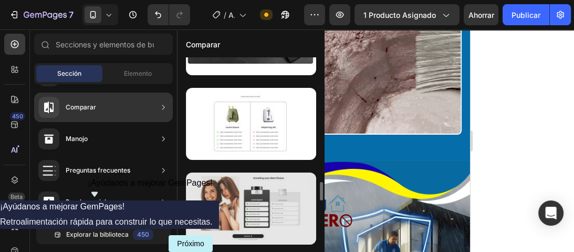
scroll to position [860, 0]
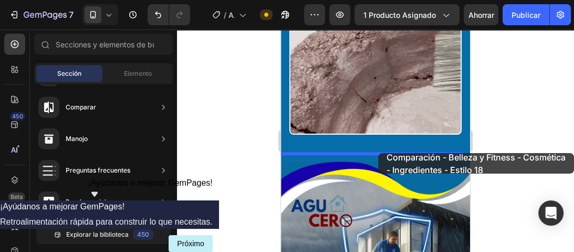
drag, startPoint x: 548, startPoint y: 197, endPoint x: 378, endPoint y: 153, distance: 175.4
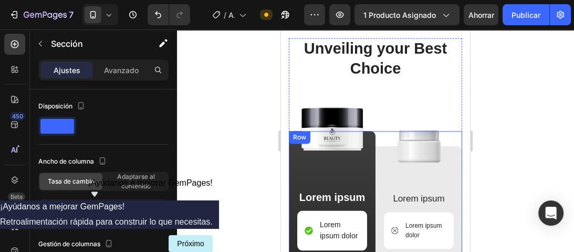
scroll to position [1074, 0]
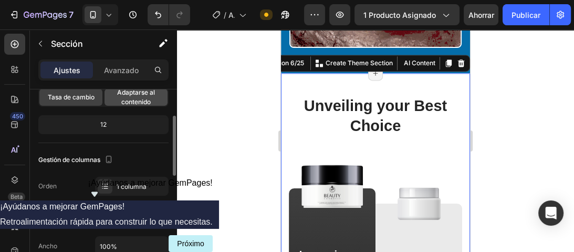
scroll to position [126, 0]
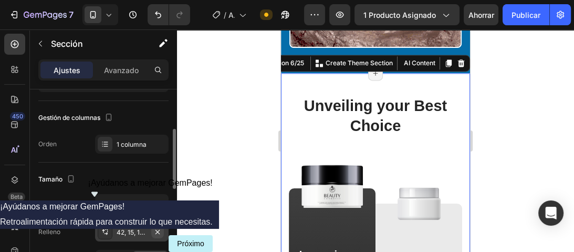
click at [160, 230] on icon "button" at bounding box center [157, 231] width 8 height 8
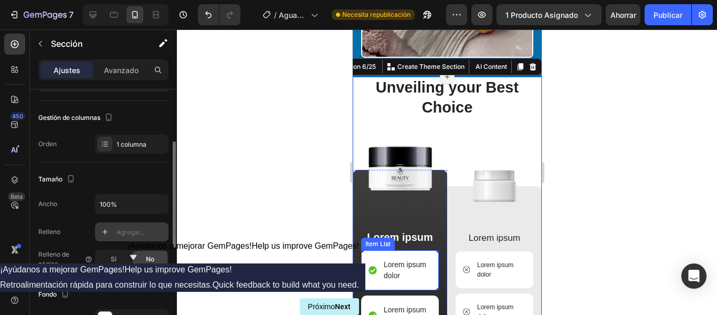
scroll to position [1043, 0]
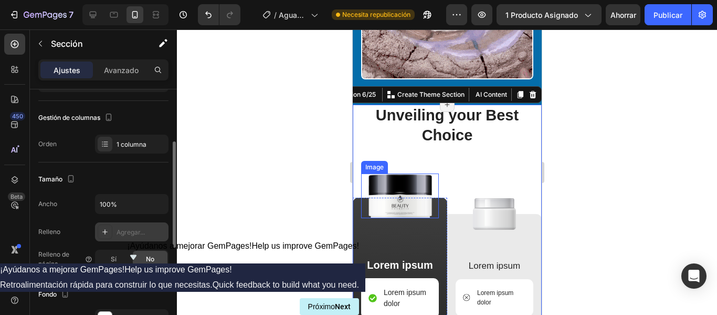
click at [412, 199] on img at bounding box center [400, 195] width 72 height 45
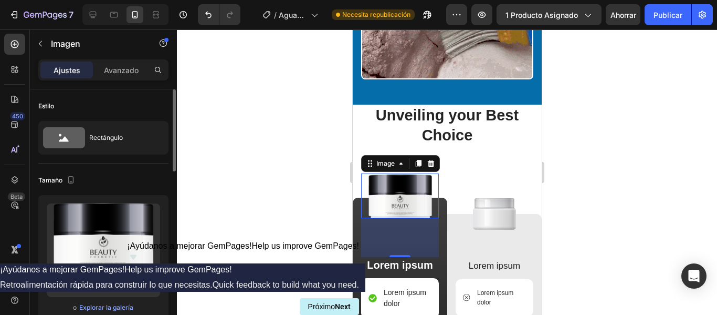
scroll to position [1095, 0]
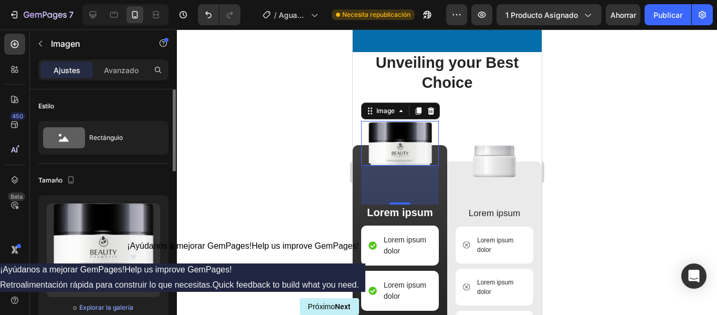
click at [324, 158] on div at bounding box center [447, 171] width 540 height 285
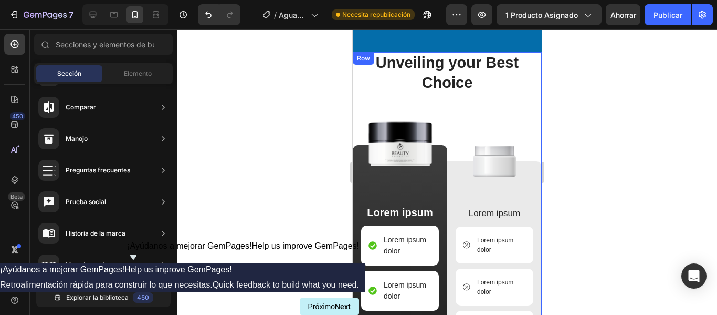
click at [494, 103] on div "Unveiling your Best Choice Heading Image Lorem ipsum Text Block Lorem ipsum dol…" at bounding box center [446, 257] width 189 height 410
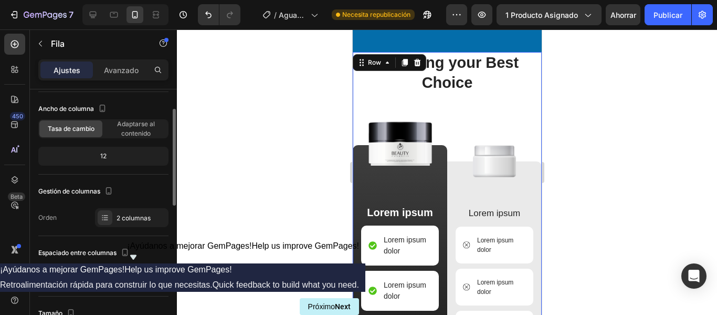
scroll to position [0, 0]
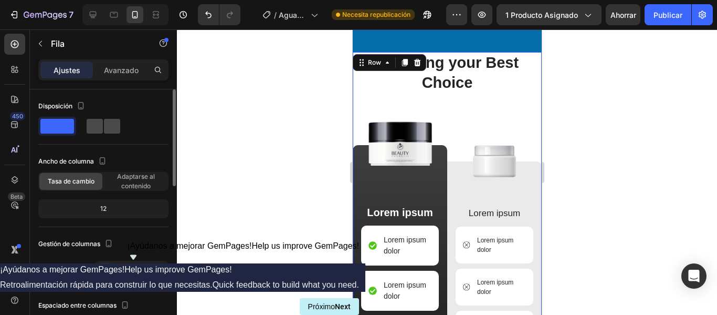
click at [103, 131] on div at bounding box center [104, 126] width 34 height 15
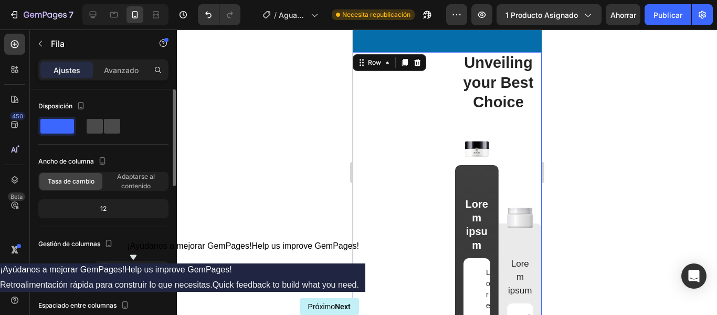
type input "30"
click at [61, 123] on span at bounding box center [57, 126] width 34 height 15
type input "0"
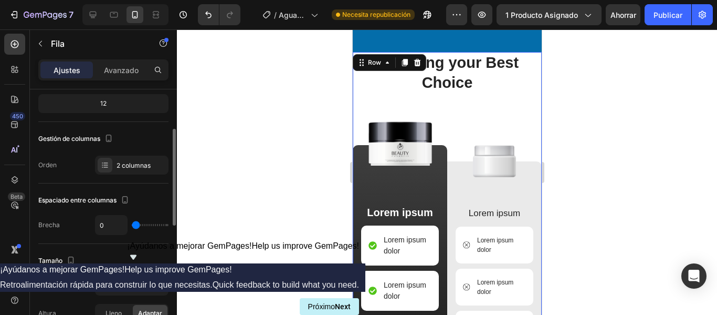
scroll to position [210, 0]
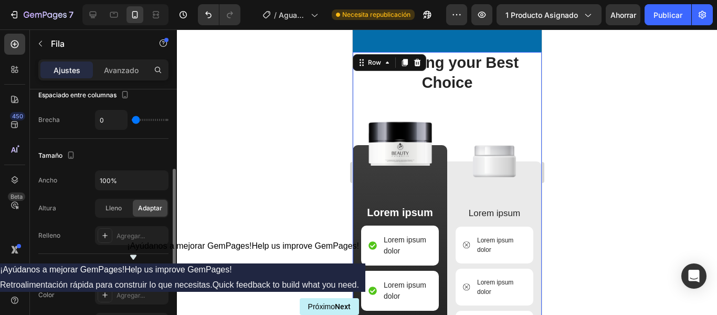
type input "27"
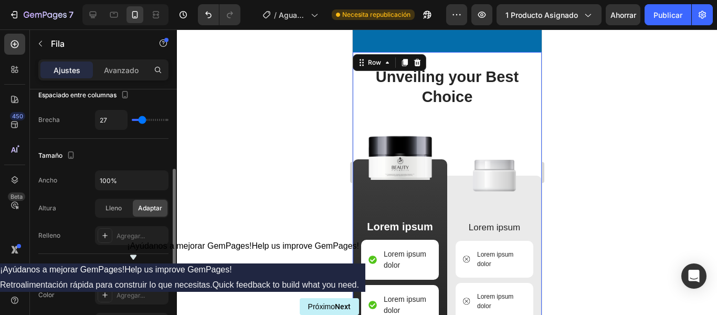
type input "29"
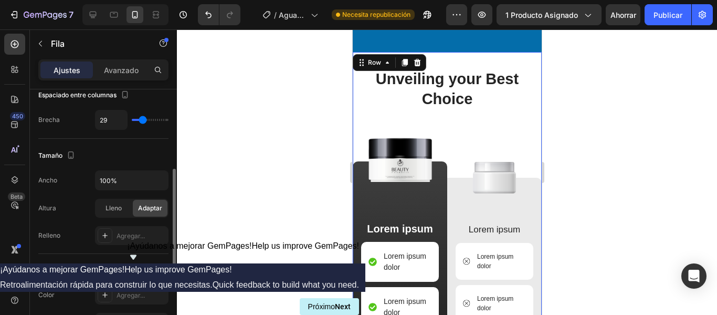
type input "31"
type input "33"
type input "36"
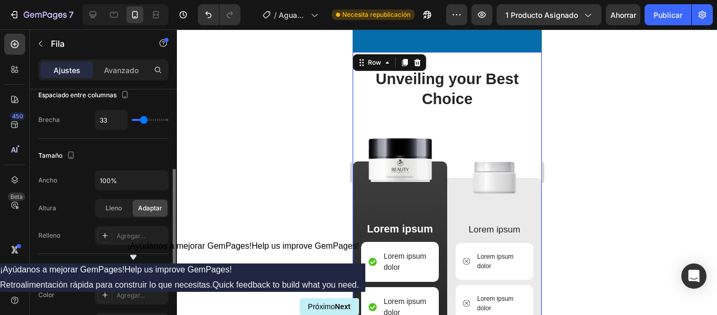
type input "36"
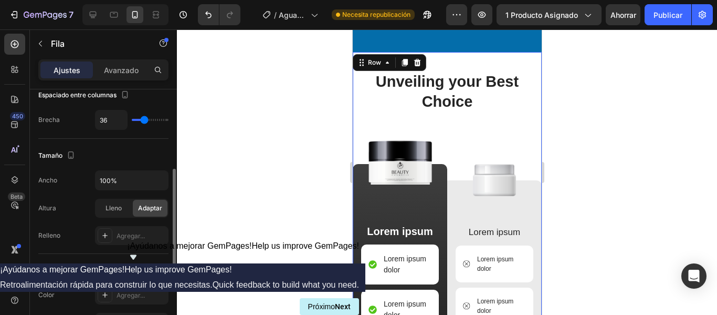
type input "13"
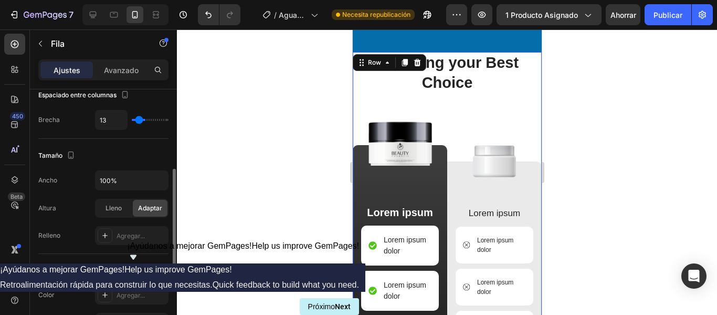
type input "0"
drag, startPoint x: 138, startPoint y: 119, endPoint x: 127, endPoint y: 120, distance: 11.6
click at [132, 120] on input "range" at bounding box center [150, 120] width 37 height 2
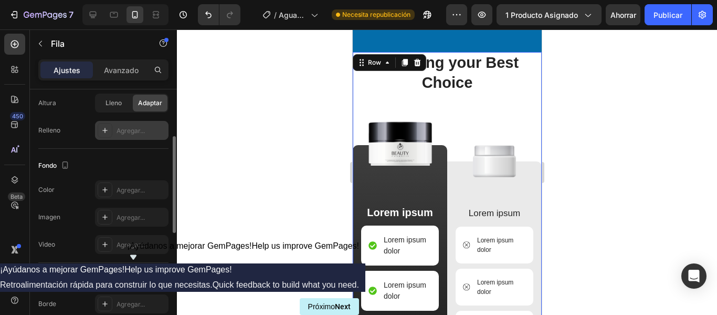
scroll to position [263, 0]
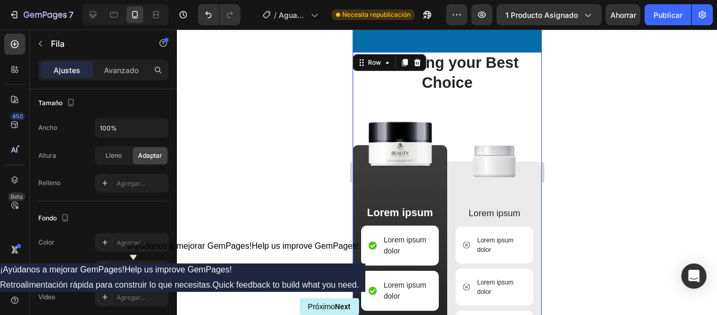
click at [464, 97] on div "Unveiling your Best Choice Heading Image Lorem ipsum Text Block Lorem ipsum dol…" at bounding box center [446, 257] width 189 height 410
click at [118, 242] on font "Agregar..." at bounding box center [131, 242] width 28 height 8
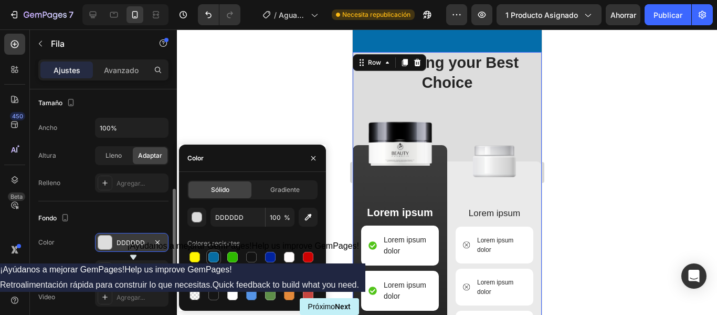
click at [217, 254] on div at bounding box center [214, 257] width 11 height 11
type input "076CA2"
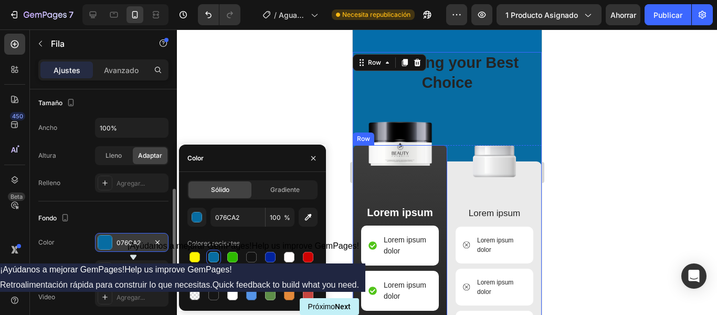
click at [422, 179] on div "Image Lorem ipsum Text Block Lorem ipsum dolor Item List Lorem ipsum dolor Item…" at bounding box center [400, 299] width 78 height 309
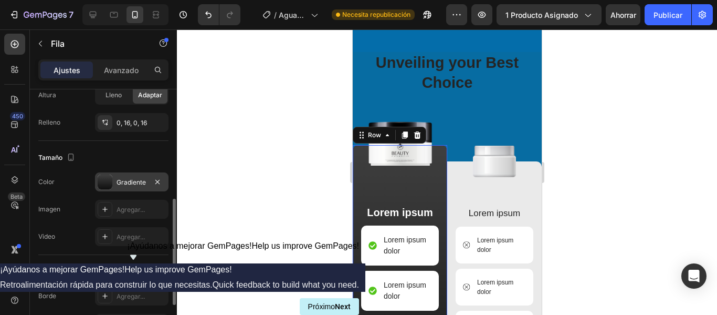
click at [123, 186] on div "Gradiente" at bounding box center [132, 182] width 30 height 9
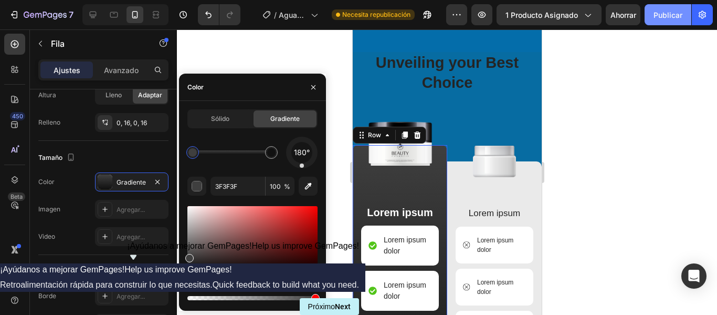
click at [669, 15] on font "Publicar" at bounding box center [668, 15] width 29 height 9
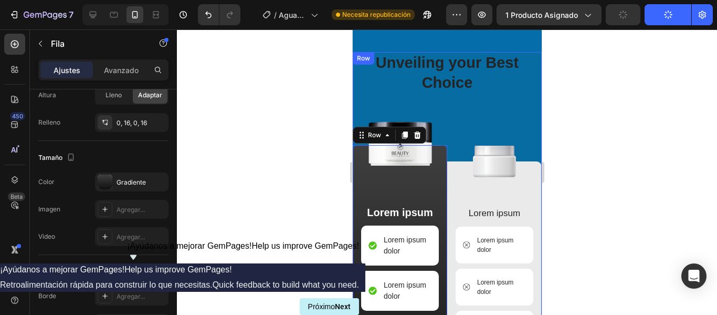
click at [440, 107] on div "Unveiling your Best Choice Heading Image Lorem ipsum Text Block Lorem ipsum dol…" at bounding box center [446, 257] width 189 height 410
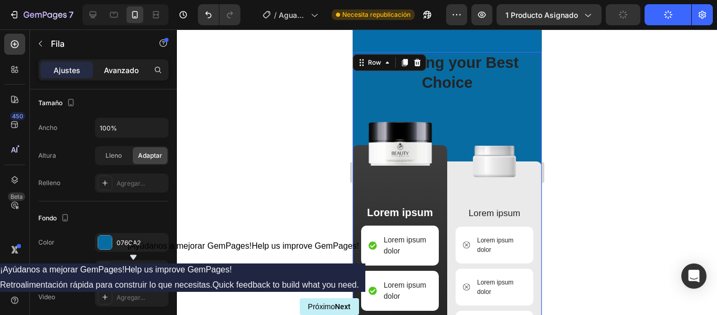
click at [125, 73] on font "Avanzado" at bounding box center [121, 70] width 35 height 9
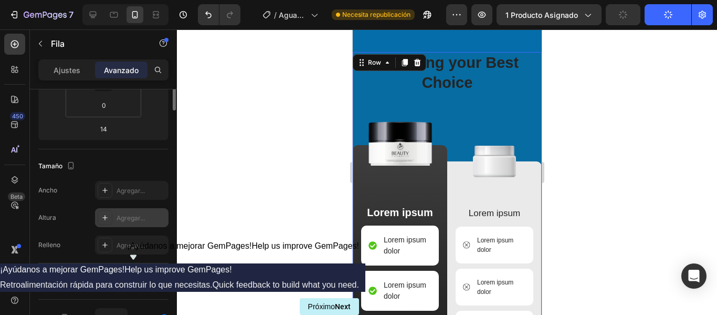
scroll to position [105, 0]
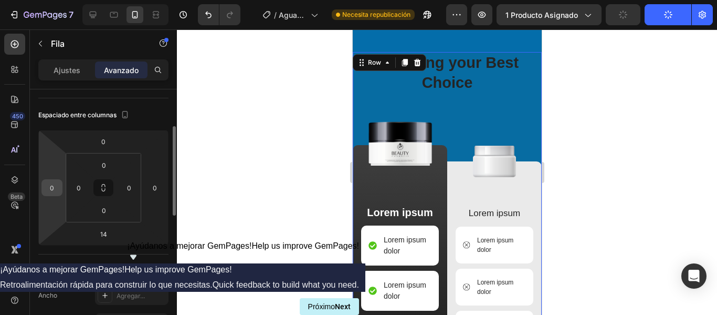
click at [51, 183] on input "0" at bounding box center [52, 188] width 16 height 16
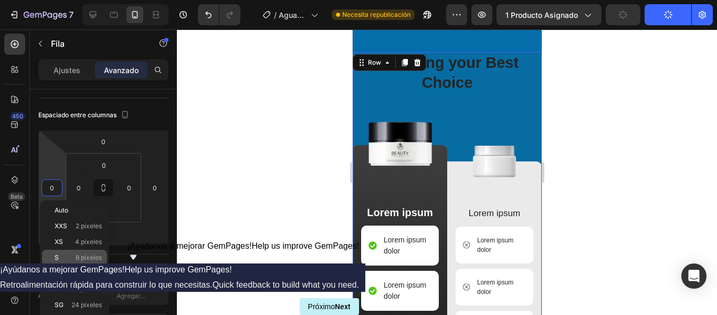
click at [61, 255] on p "S 8 píxeles" at bounding box center [78, 257] width 47 height 7
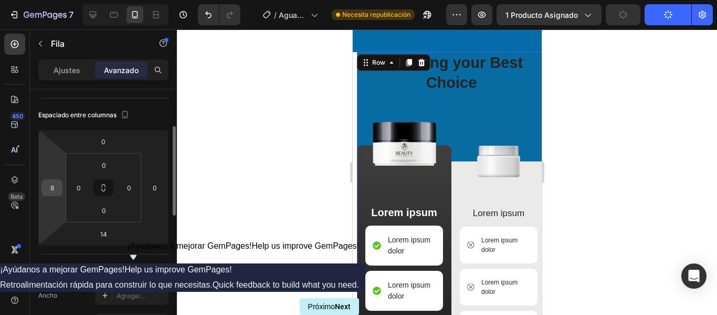
click at [49, 190] on input "8" at bounding box center [52, 188] width 16 height 16
type input "0"
click at [75, 189] on input "0" at bounding box center [79, 188] width 16 height 16
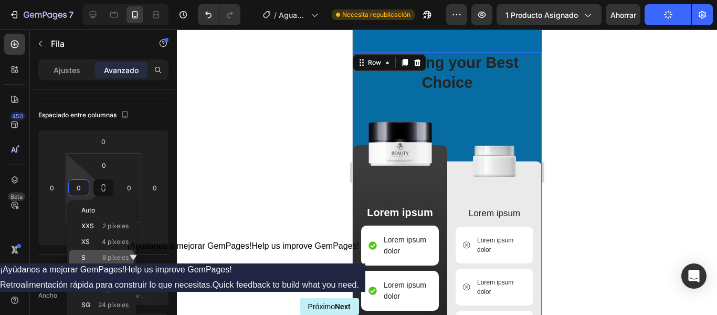
click at [102, 261] on font "8 píxeles" at bounding box center [115, 257] width 26 height 8
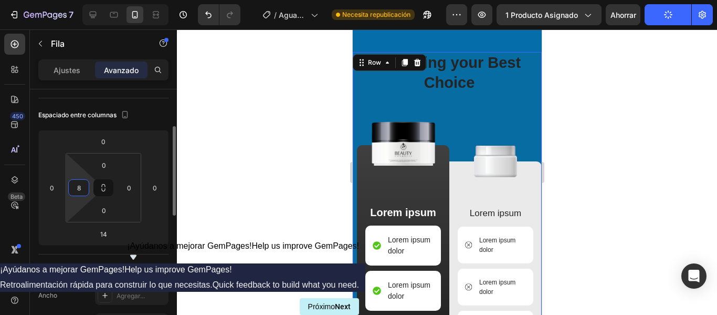
click at [82, 190] on input "8" at bounding box center [79, 188] width 16 height 16
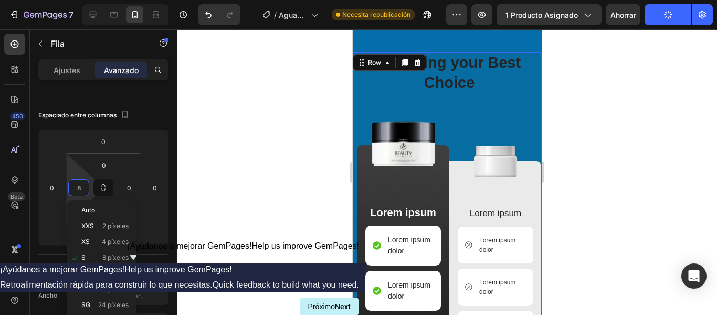
click at [88, 273] on font "METRO" at bounding box center [92, 273] width 23 height 8
type input "12"
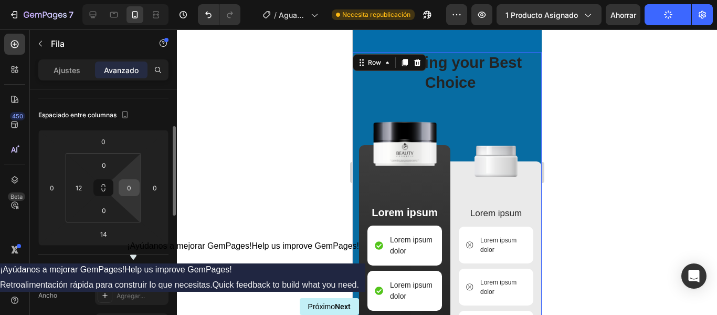
click at [126, 190] on input "0" at bounding box center [129, 188] width 16 height 16
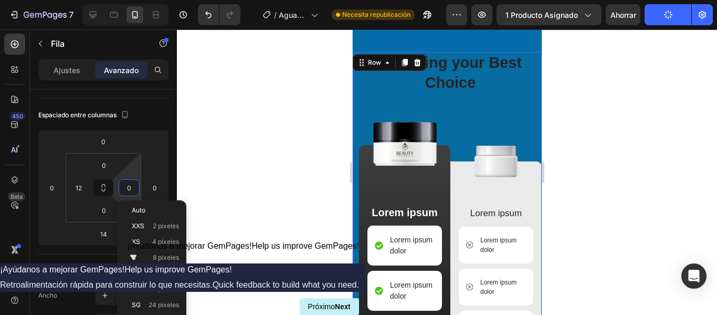
click at [156, 267] on div "METRO 12 píxeles" at bounding box center [151, 273] width 65 height 16
type input "12"
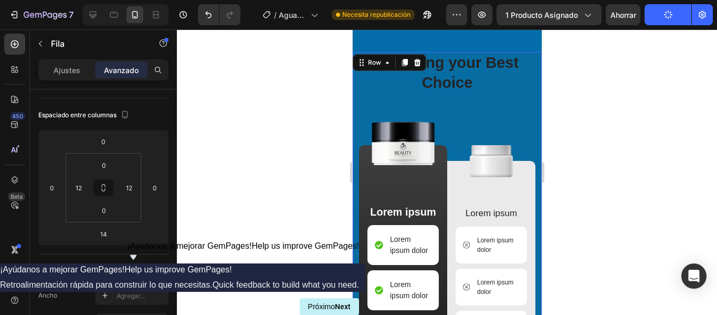
click at [267, 166] on div at bounding box center [447, 171] width 540 height 285
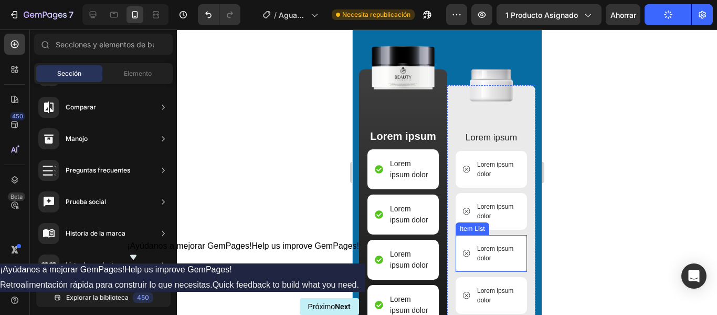
scroll to position [1148, 0]
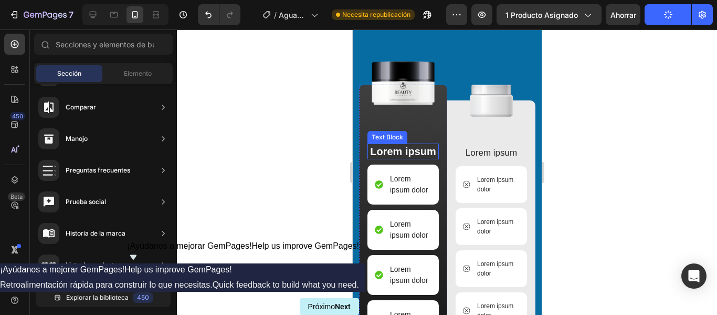
click at [404, 155] on p "Lorem ipsum" at bounding box center [402, 151] width 69 height 14
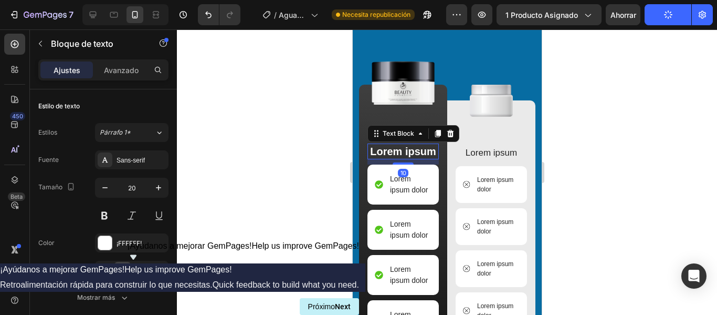
click at [403, 156] on p "Lorem ipsum" at bounding box center [402, 151] width 69 height 14
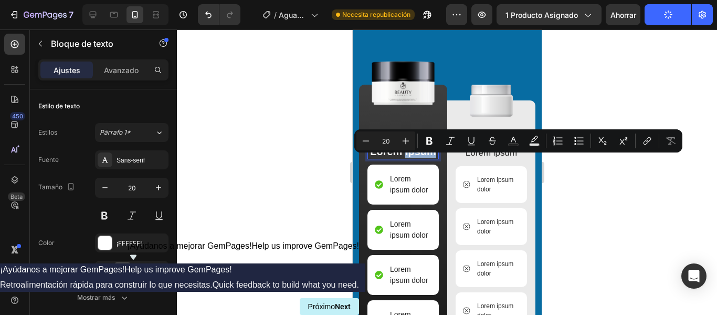
click at [421, 158] on p "Lorem ipsum" at bounding box center [402, 151] width 69 height 14
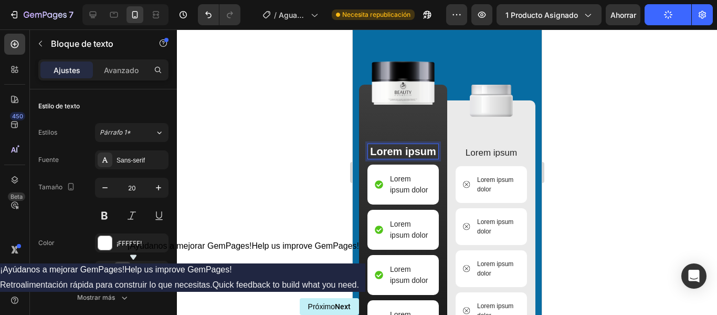
click at [422, 158] on p "Lorem ipsum" at bounding box center [402, 151] width 69 height 14
drag, startPoint x: 427, startPoint y: 148, endPoint x: 388, endPoint y: 147, distance: 39.4
click at [388, 147] on p "AguaCero" at bounding box center [402, 151] width 69 height 14
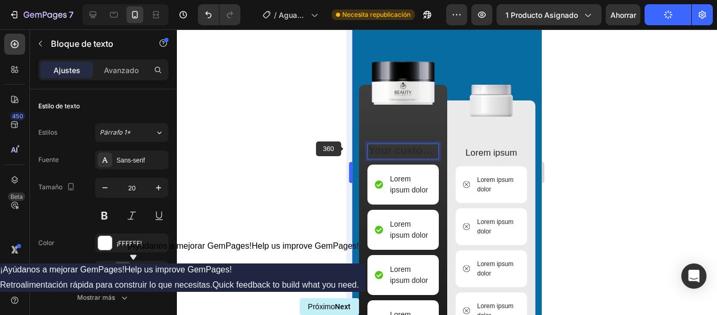
click at [321, 148] on div at bounding box center [447, 171] width 540 height 285
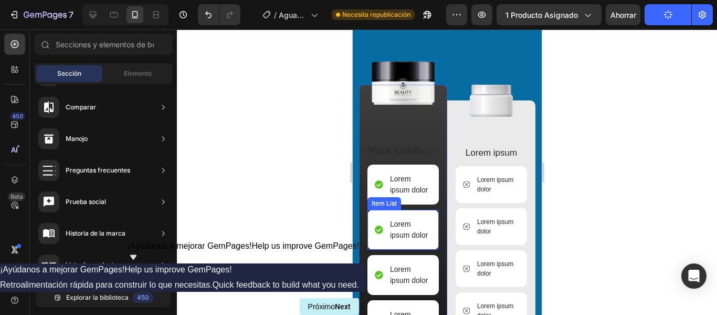
scroll to position [1200, 0]
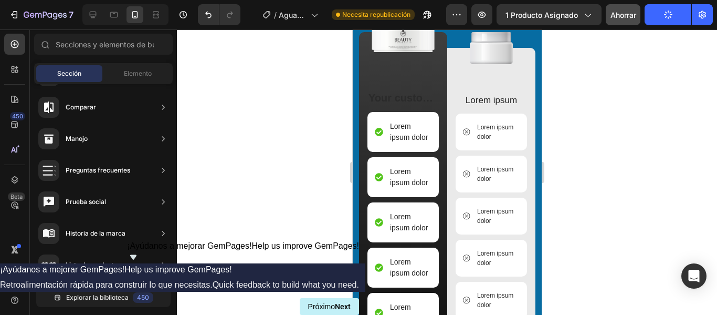
click at [624, 12] on font "Ahorrar" at bounding box center [624, 15] width 26 height 9
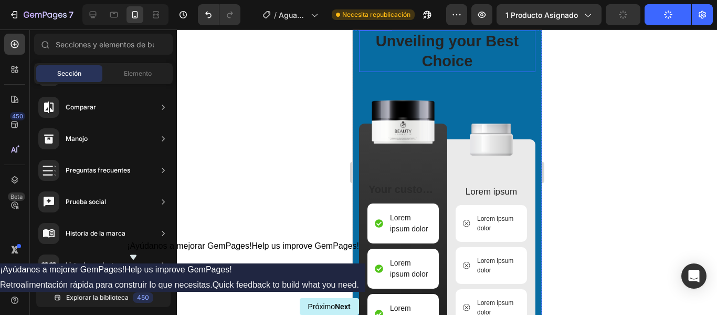
scroll to position [1043, 0]
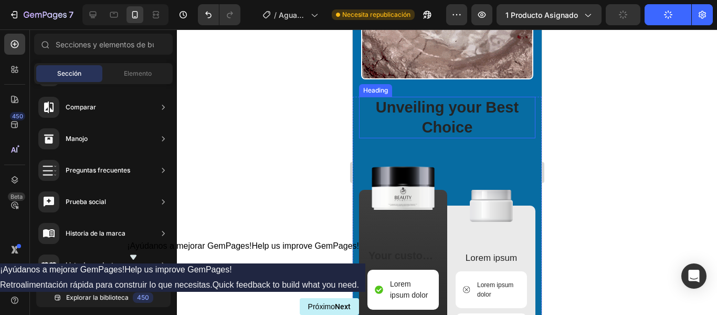
click at [460, 110] on h2 "Unveiling your Best Choice" at bounding box center [447, 117] width 176 height 41
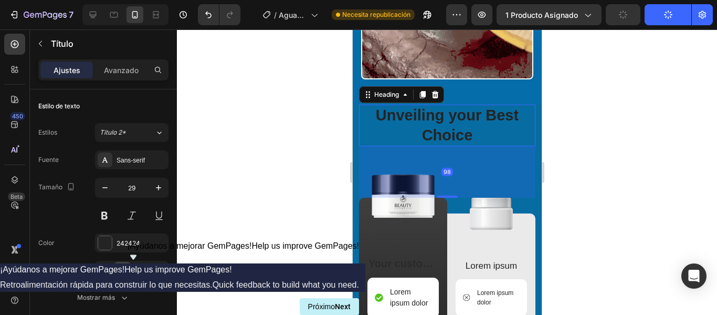
click at [480, 153] on div "98" at bounding box center [447, 171] width 176 height 51
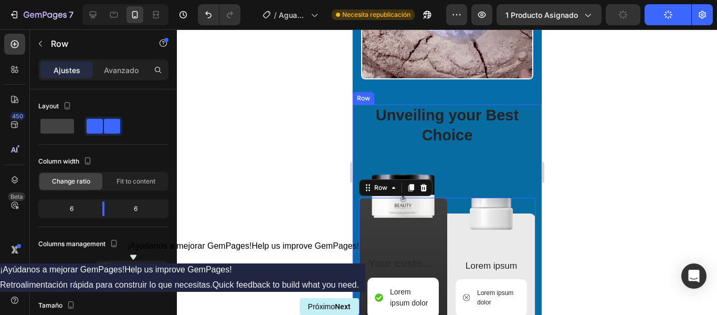
click at [501, 168] on div "Unveiling your Best Choice Heading Image Text Block Lorem ipsum dolor Item List…" at bounding box center [447, 309] width 176 height 409
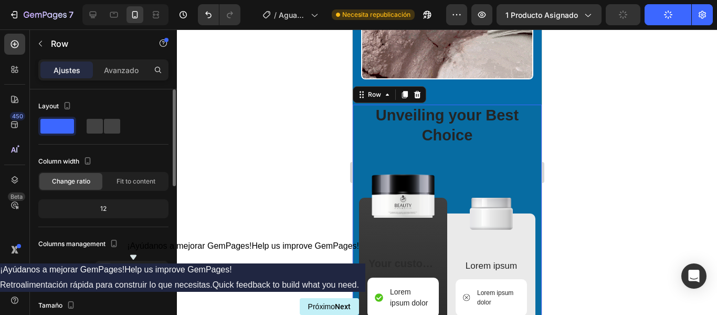
scroll to position [0, 0]
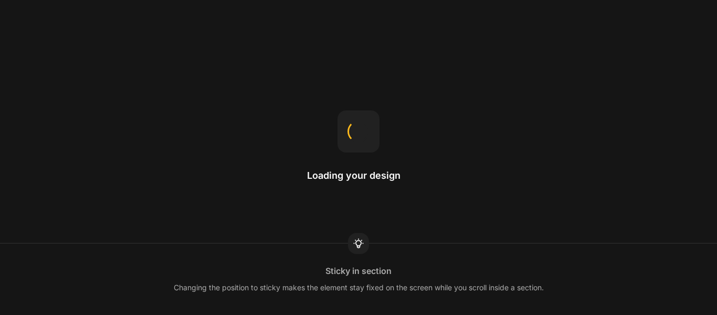
click at [128, 35] on div "Loading your design Sticky in section Changing the position to sticky makes the…" at bounding box center [358, 157] width 717 height 315
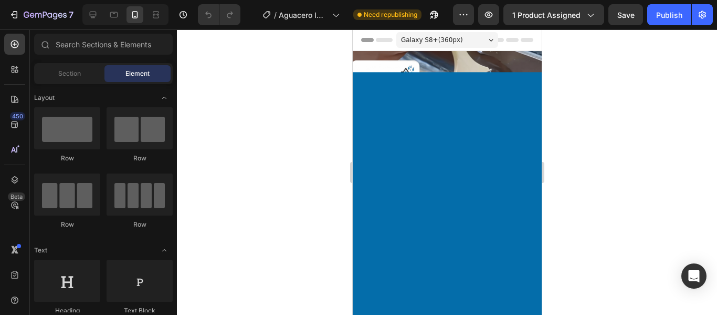
drag, startPoint x: 540, startPoint y: 185, endPoint x: 882, endPoint y: 44, distance: 370.4
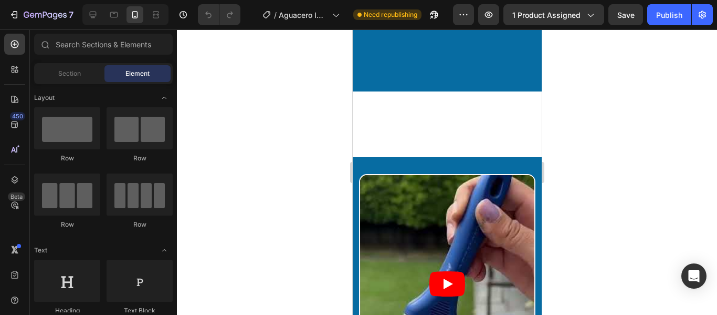
scroll to position [3351, 0]
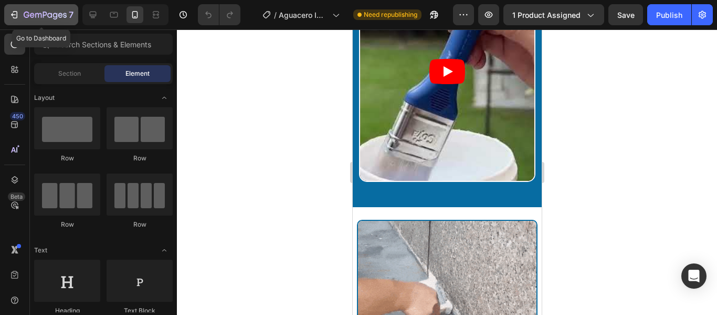
click at [15, 9] on icon "button" at bounding box center [14, 14] width 11 height 11
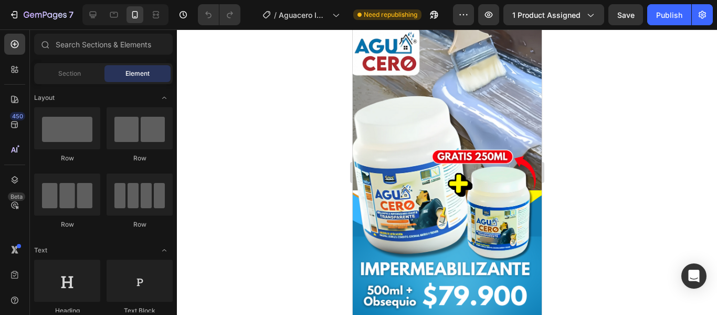
scroll to position [0, 0]
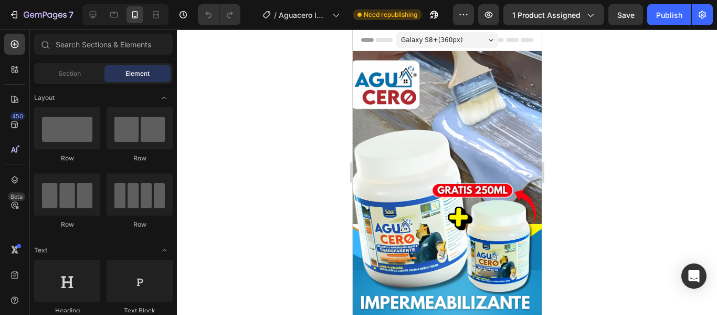
click at [4, 14] on div "7" at bounding box center [39, 14] width 78 height 21
click at [15, 15] on icon "button" at bounding box center [14, 14] width 11 height 11
